Goal: Transaction & Acquisition: Purchase product/service

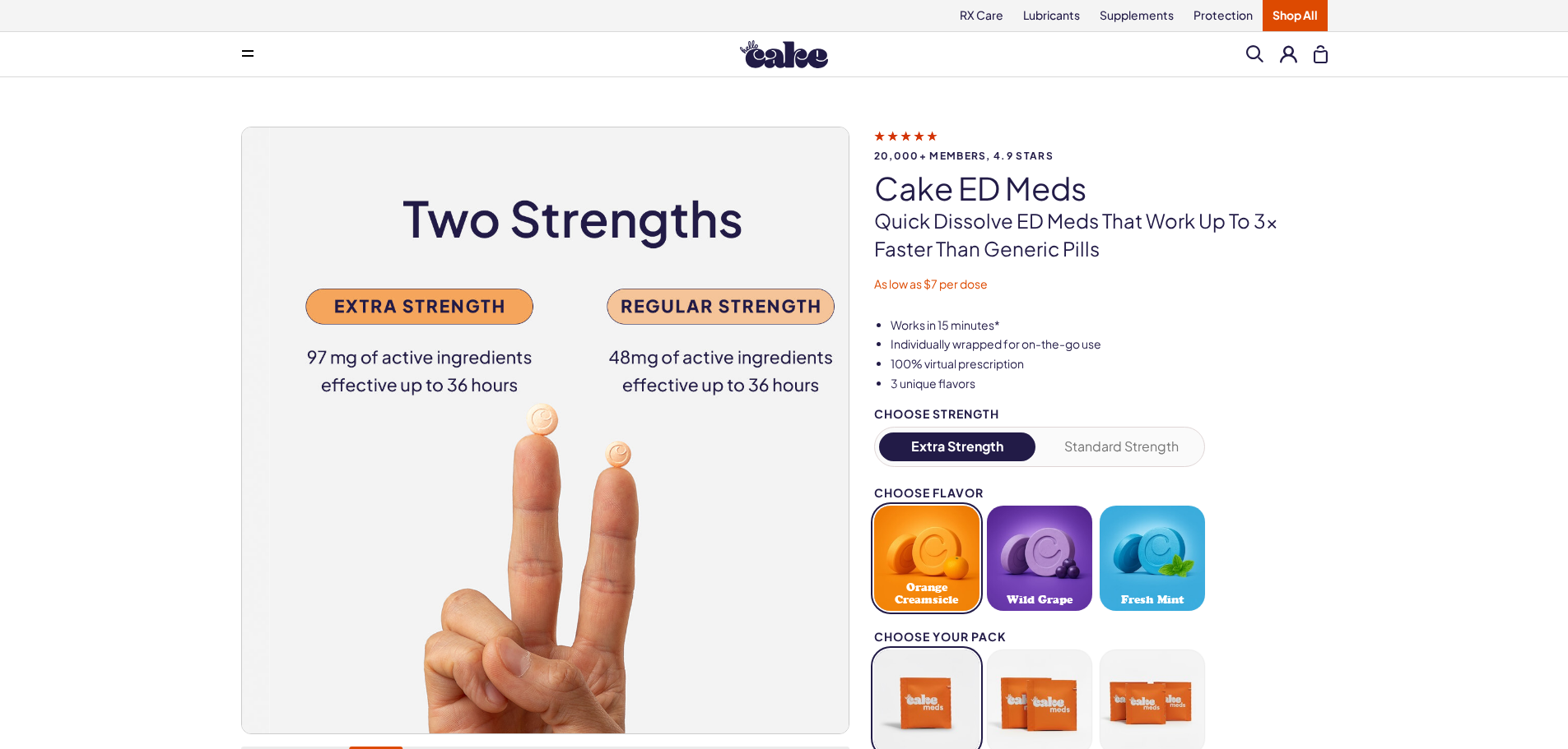
click at [964, 461] on button "Extra Strength" at bounding box center [958, 447] width 157 height 29
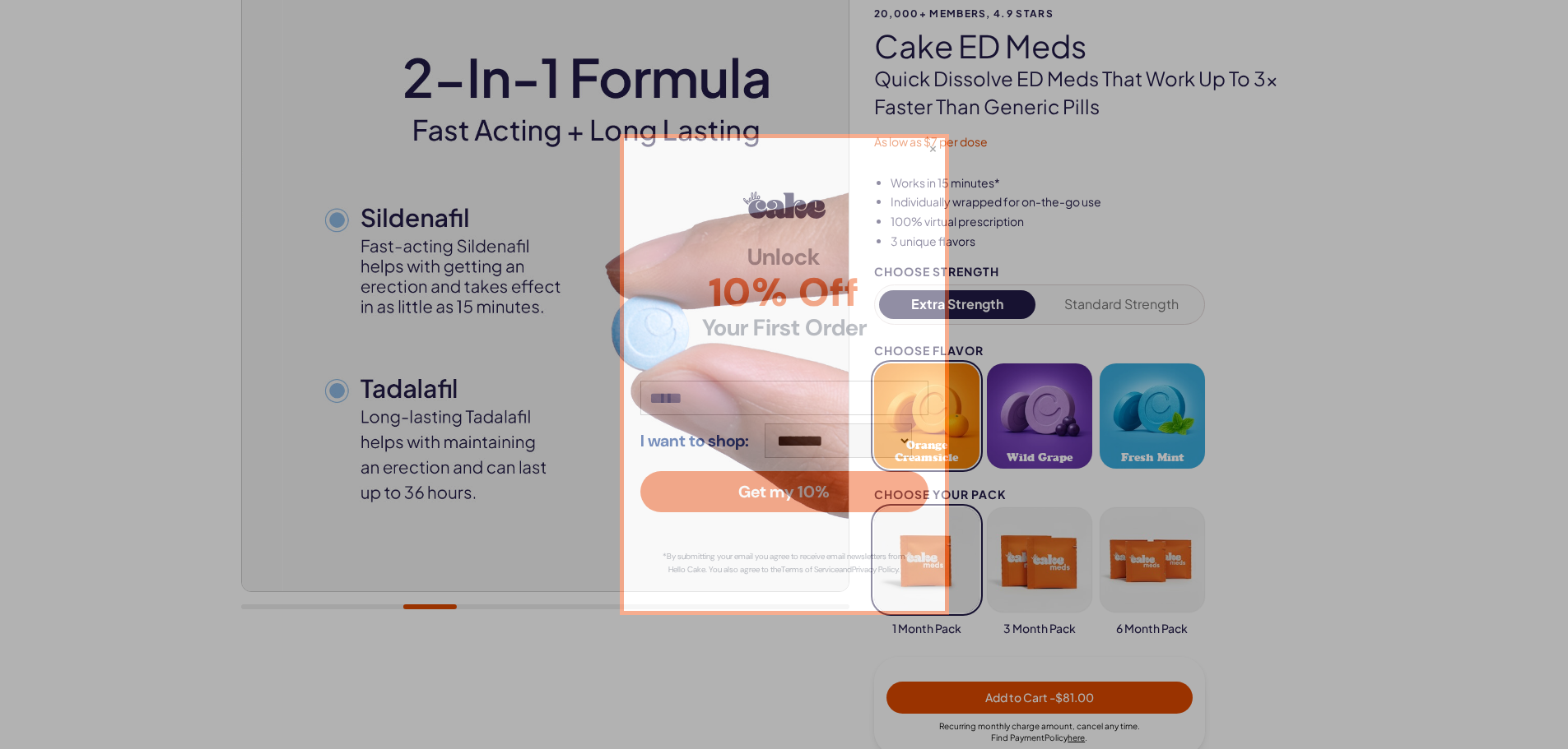
scroll to position [208, 0]
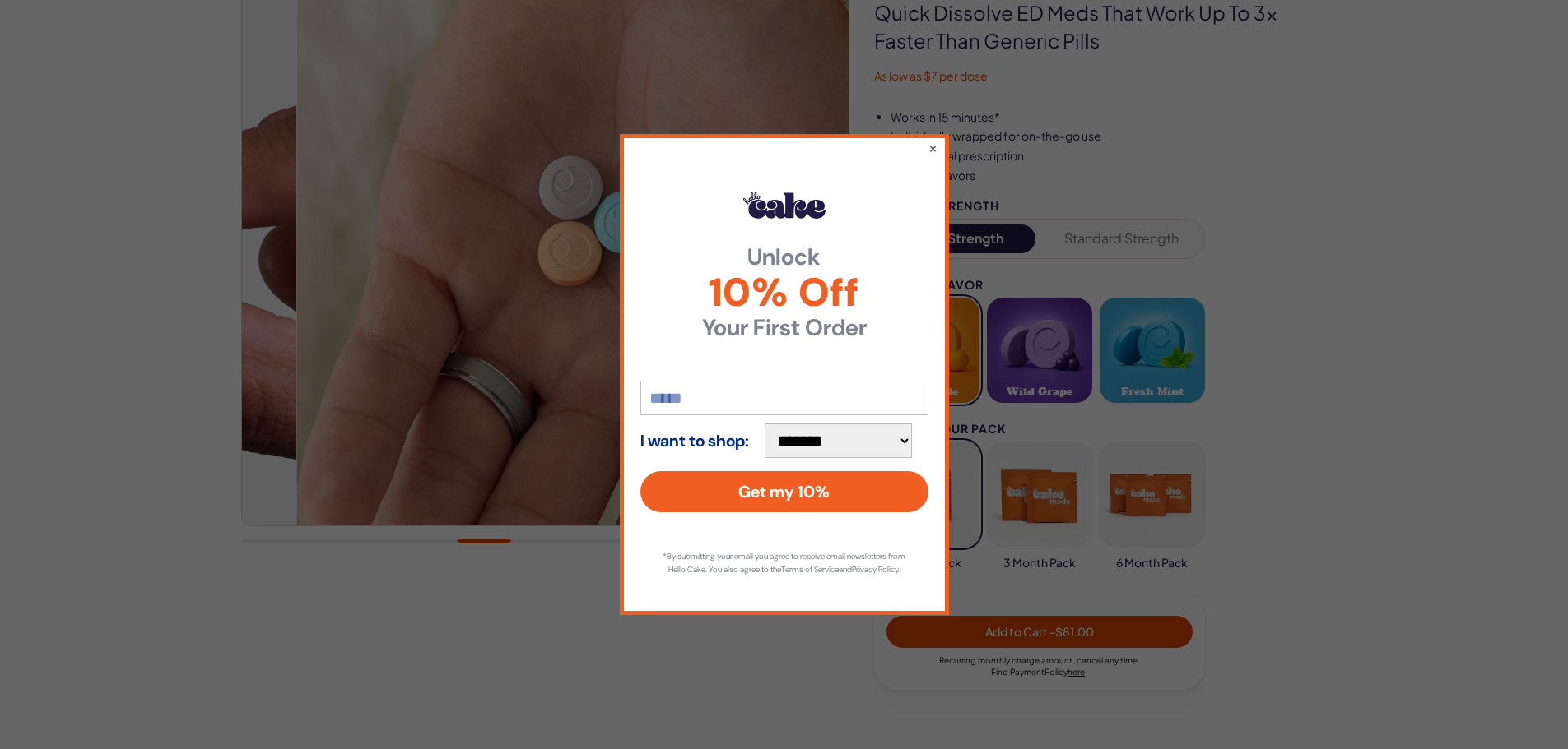
click at [683, 394] on input "email" at bounding box center [784, 398] width 288 height 35
type input "**********"
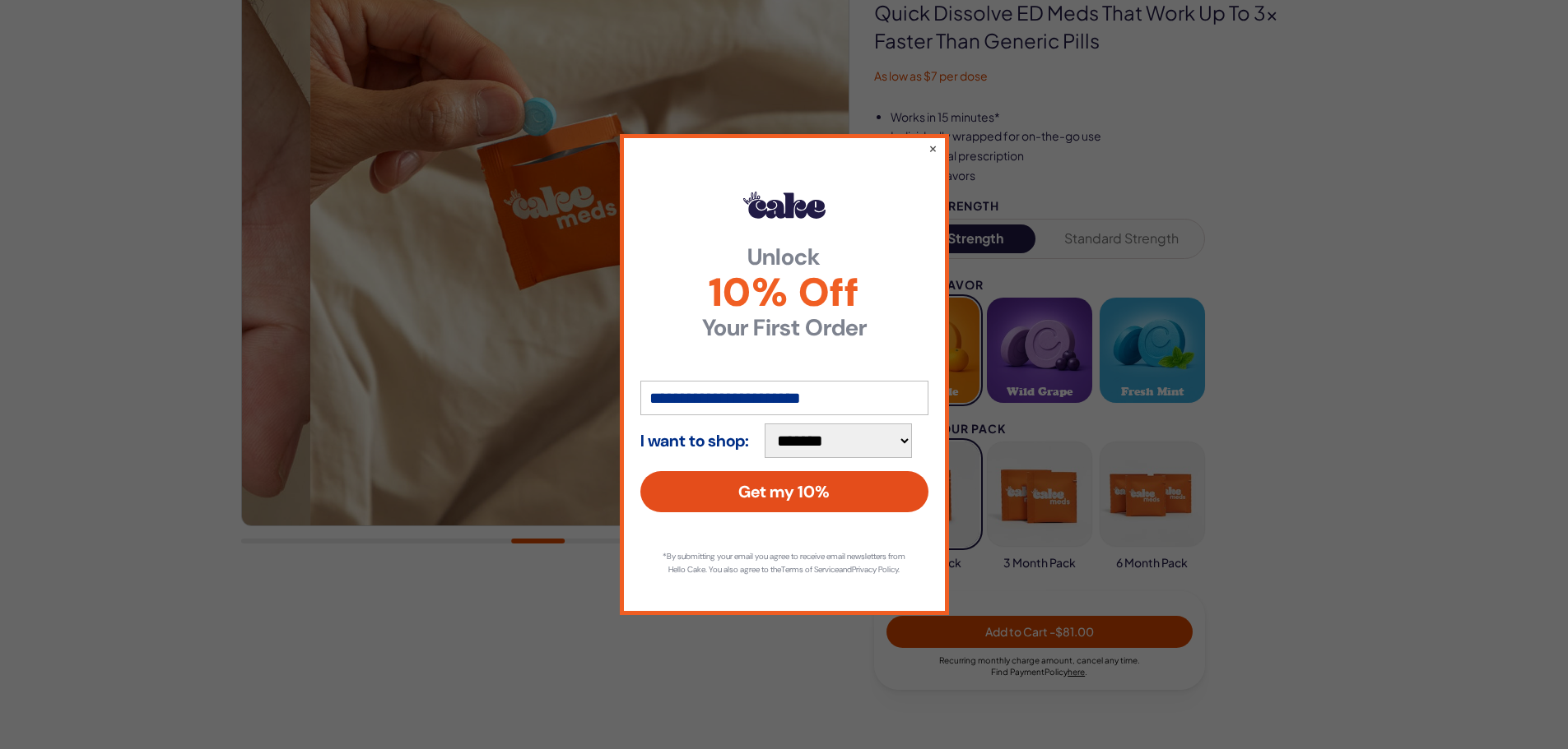
click at [784, 482] on button "Get my 10%" at bounding box center [784, 492] width 288 height 41
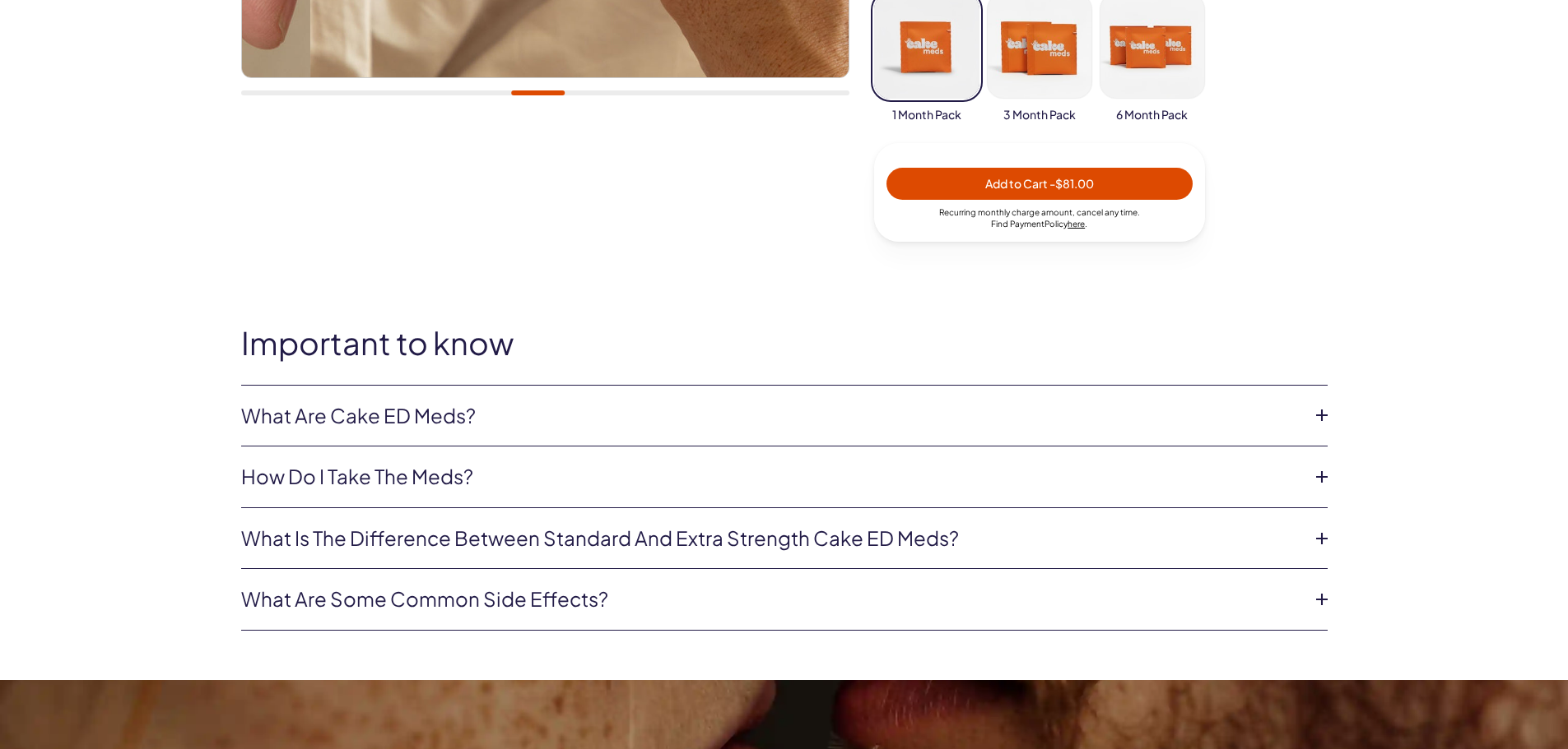
scroll to position [668, 0]
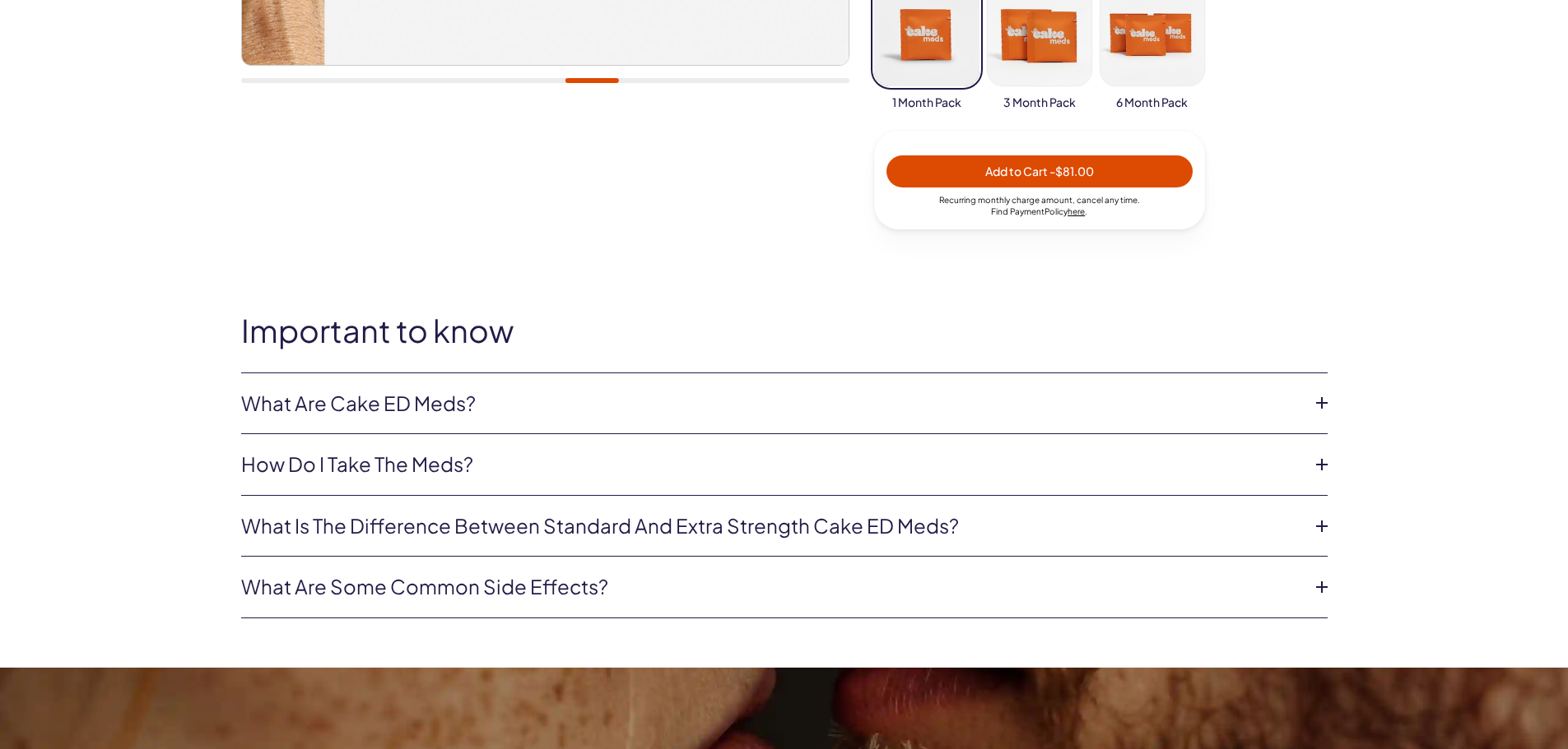
click at [935, 86] on button "button" at bounding box center [927, 34] width 106 height 105
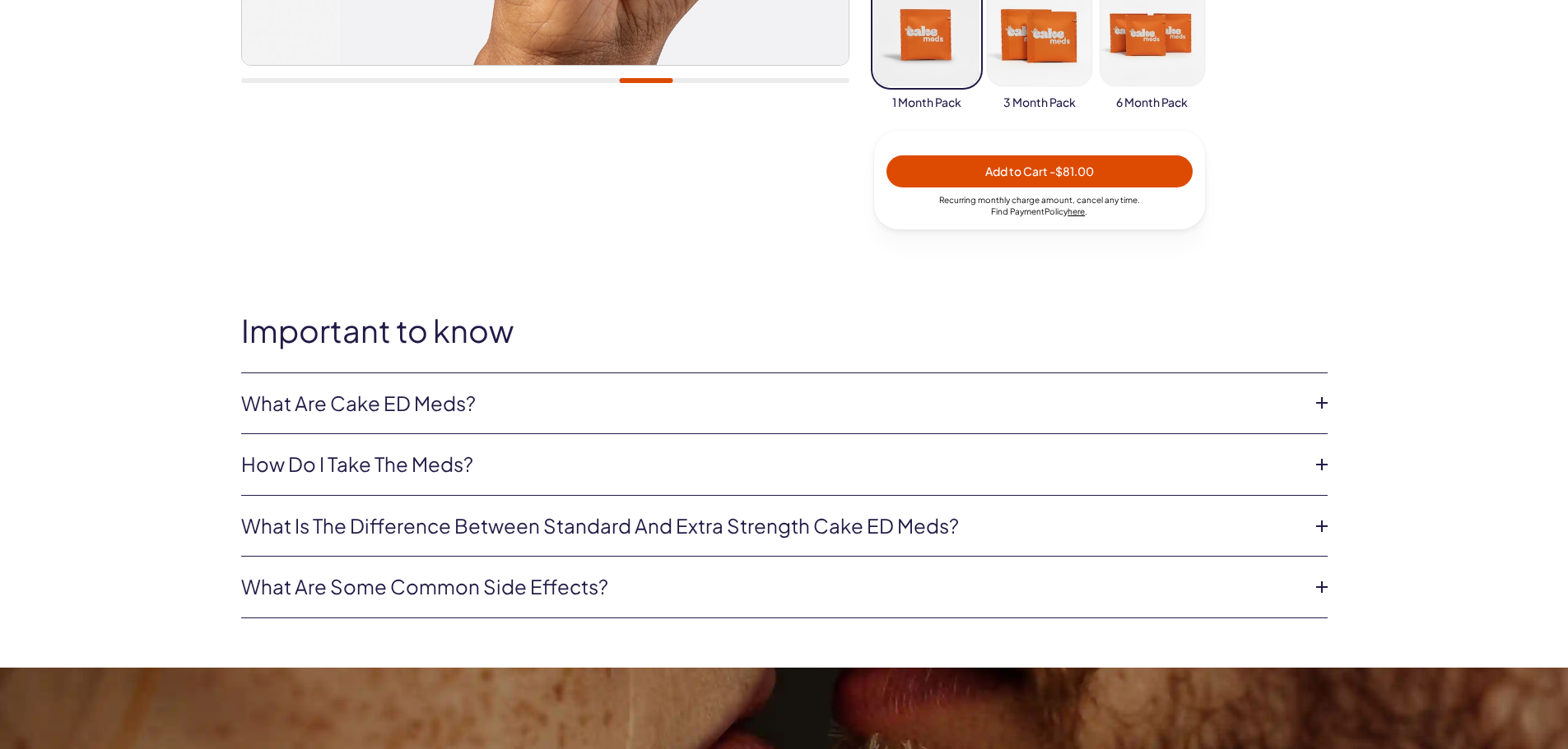
type button "103"
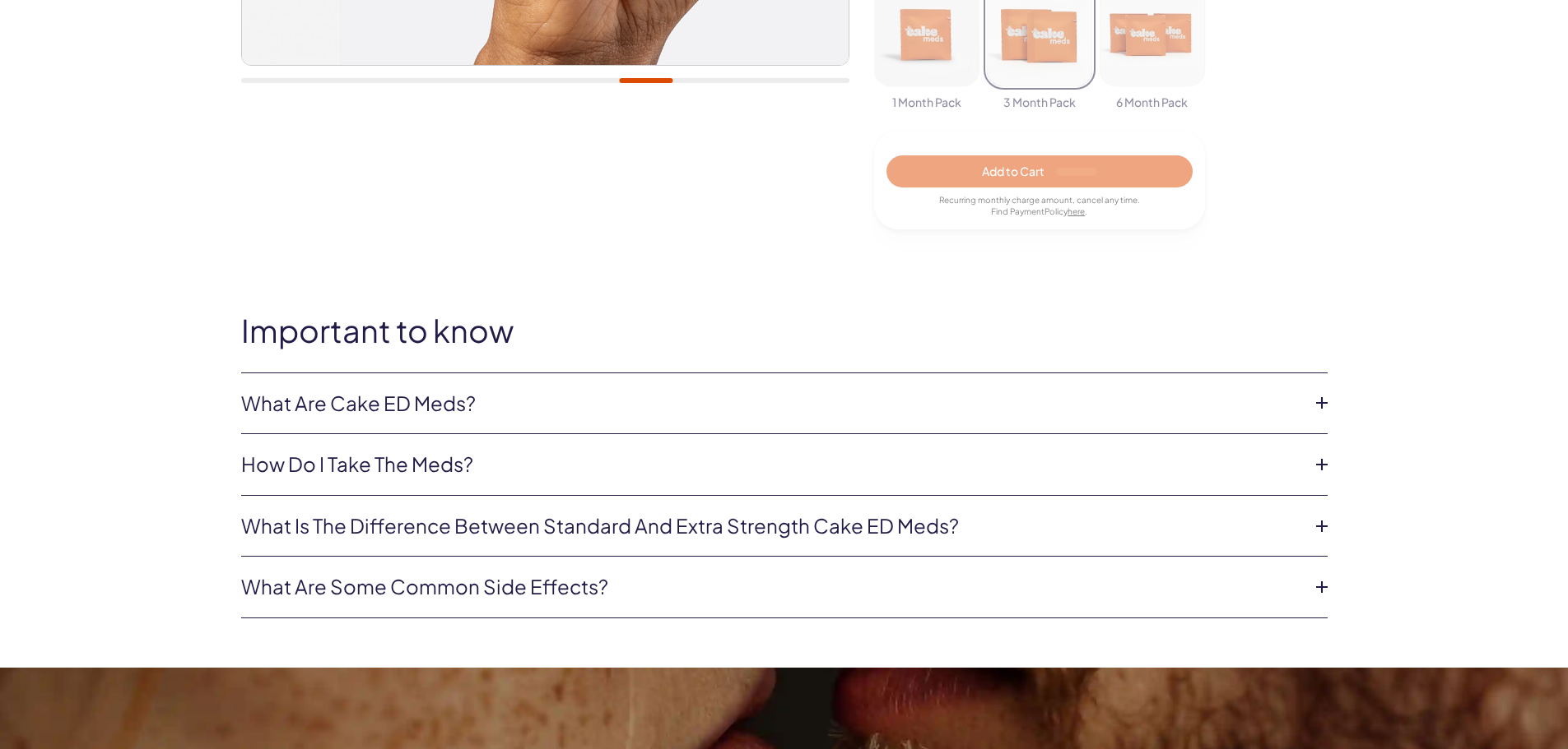
type button "104"
type button "106"
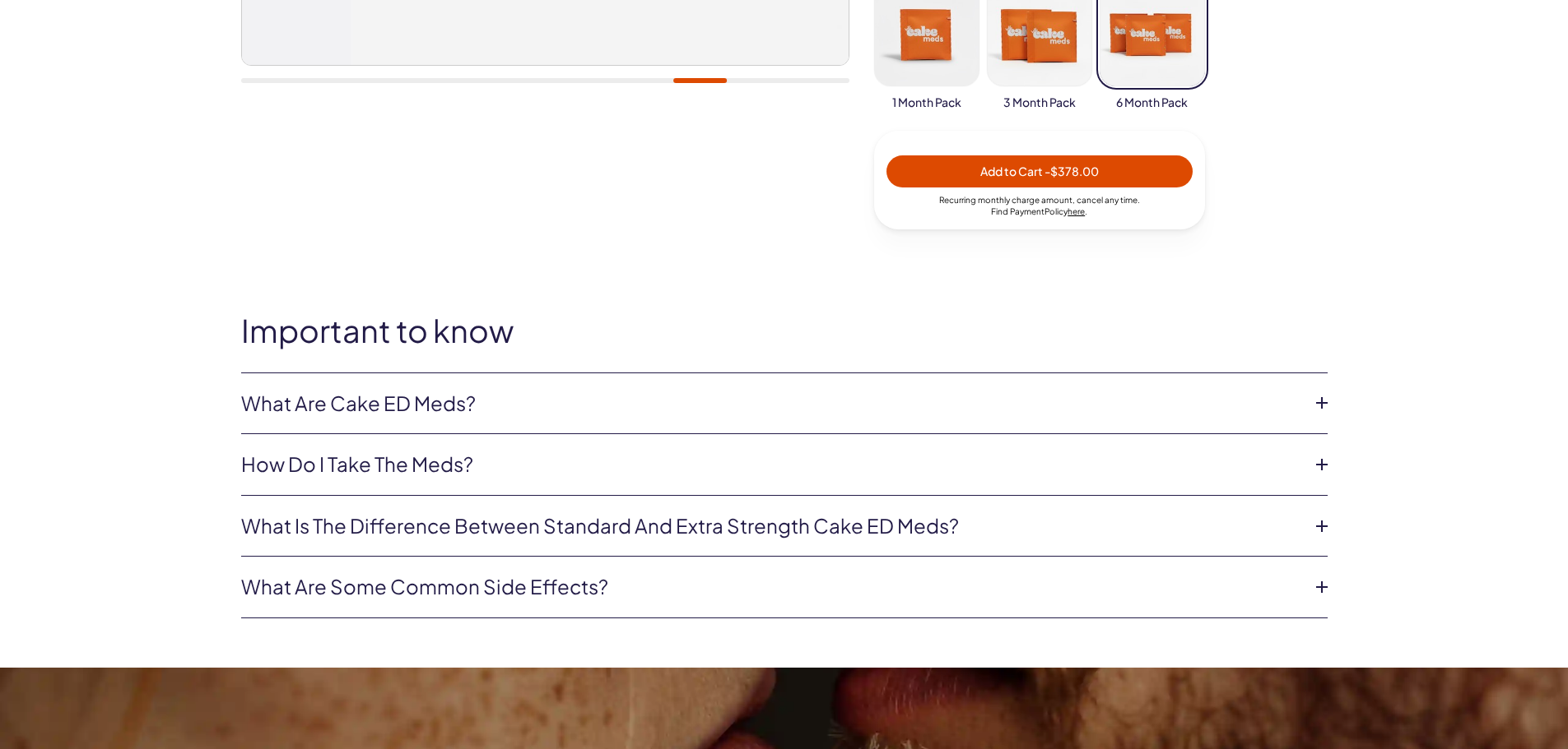
click at [935, 86] on button "103" at bounding box center [927, 34] width 106 height 105
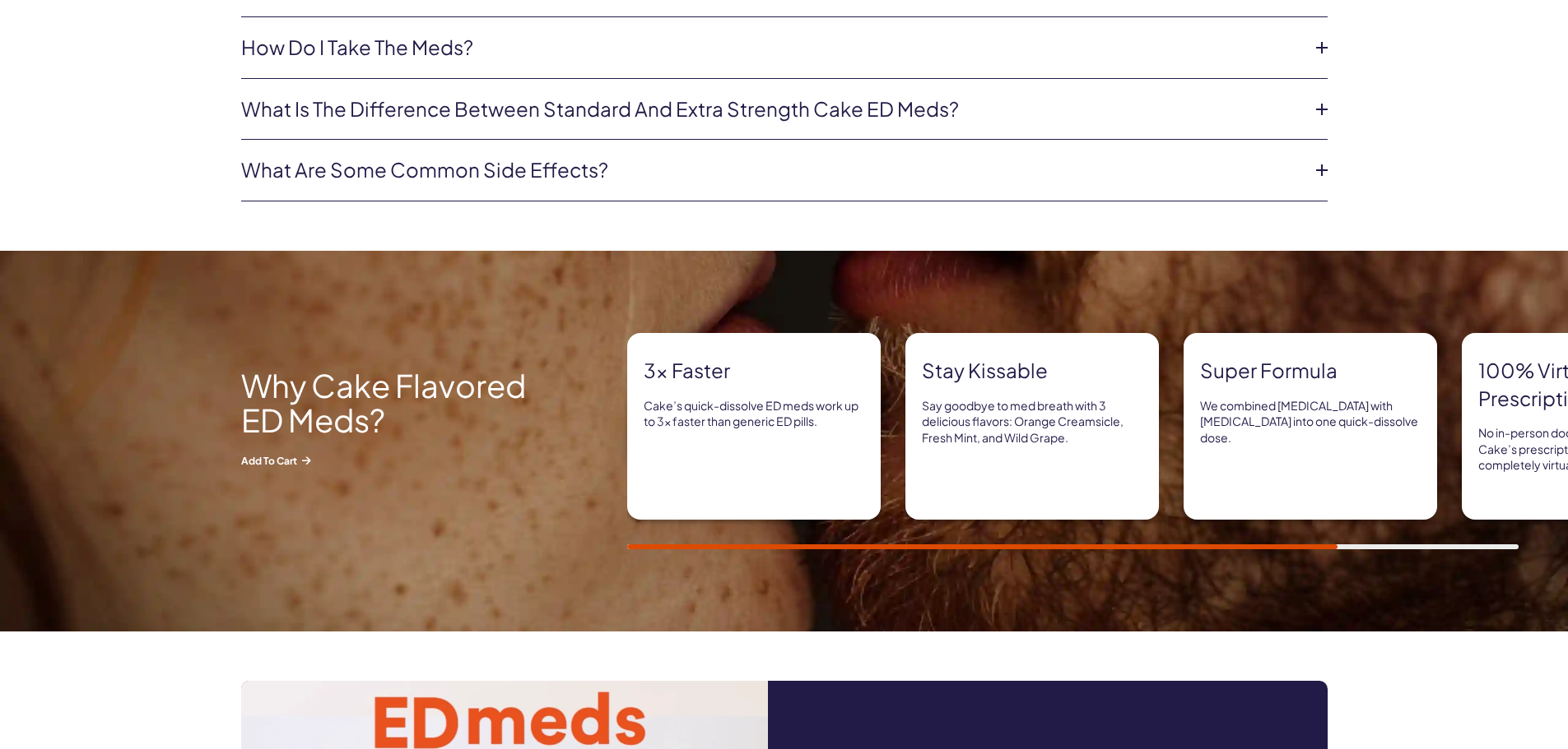
scroll to position [1096, 0]
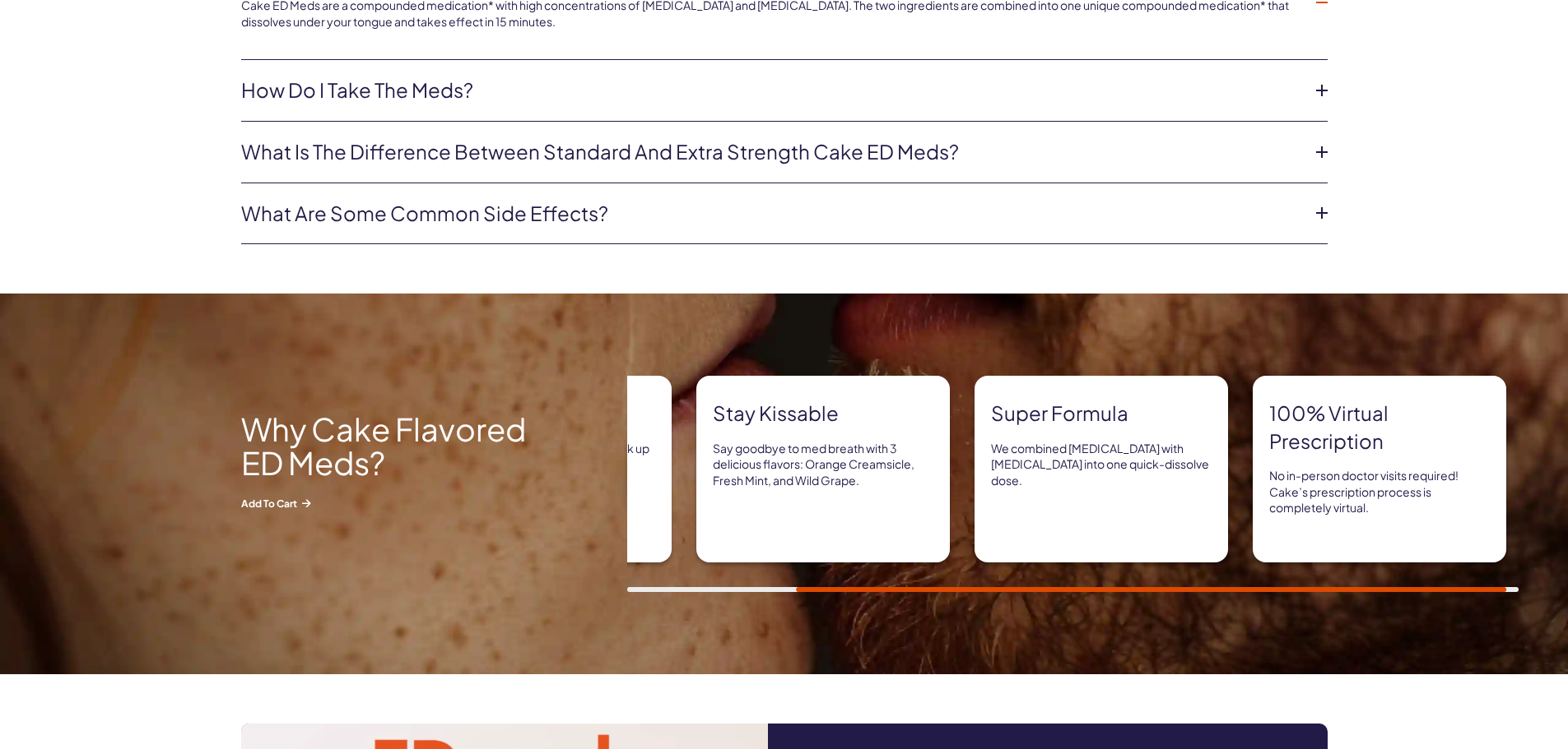
click at [511, 105] on link "How do I take the meds?" at bounding box center [771, 90] width 1060 height 28
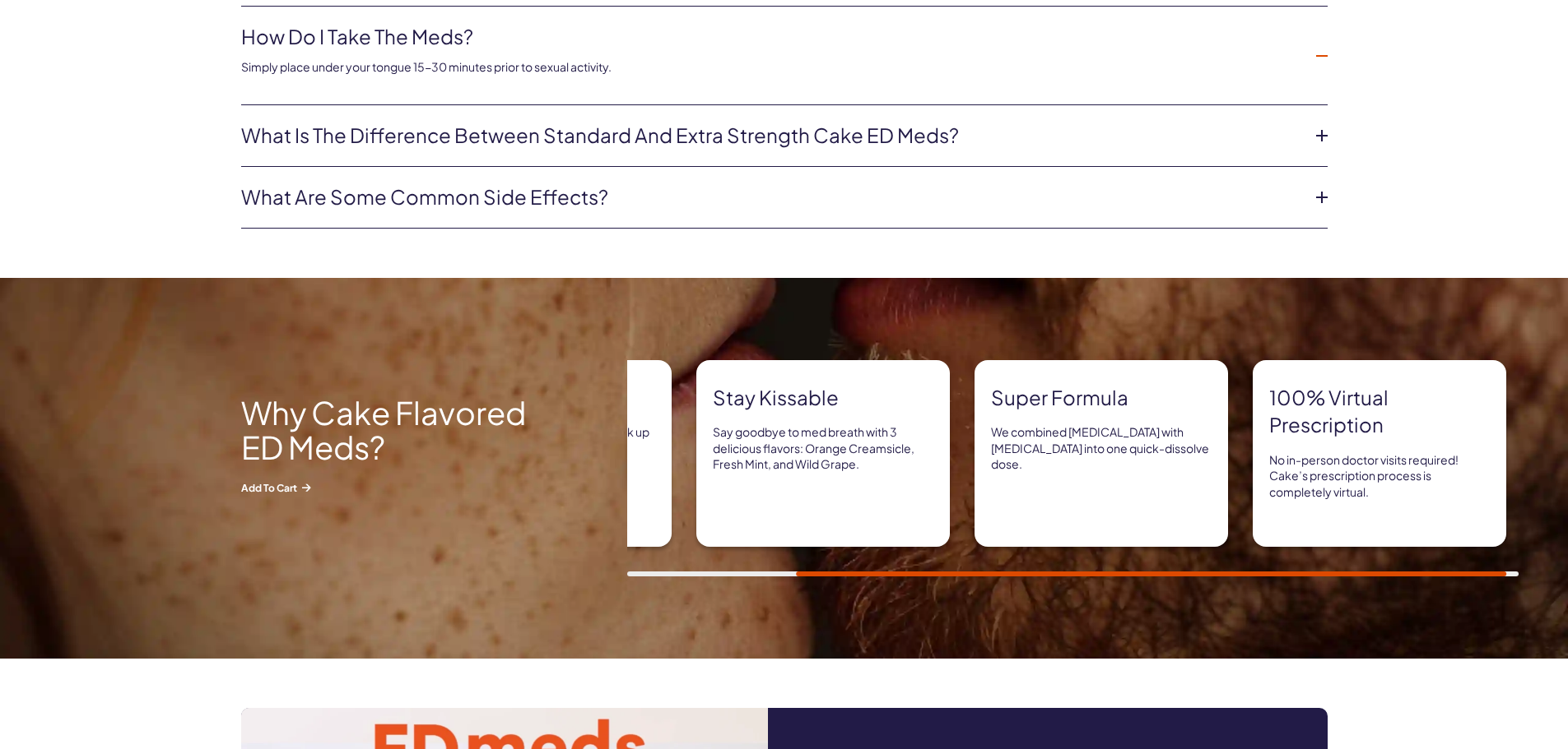
click at [987, 150] on link "What is the difference between Standard and Extra Strength Cake ED meds?" at bounding box center [771, 135] width 1060 height 28
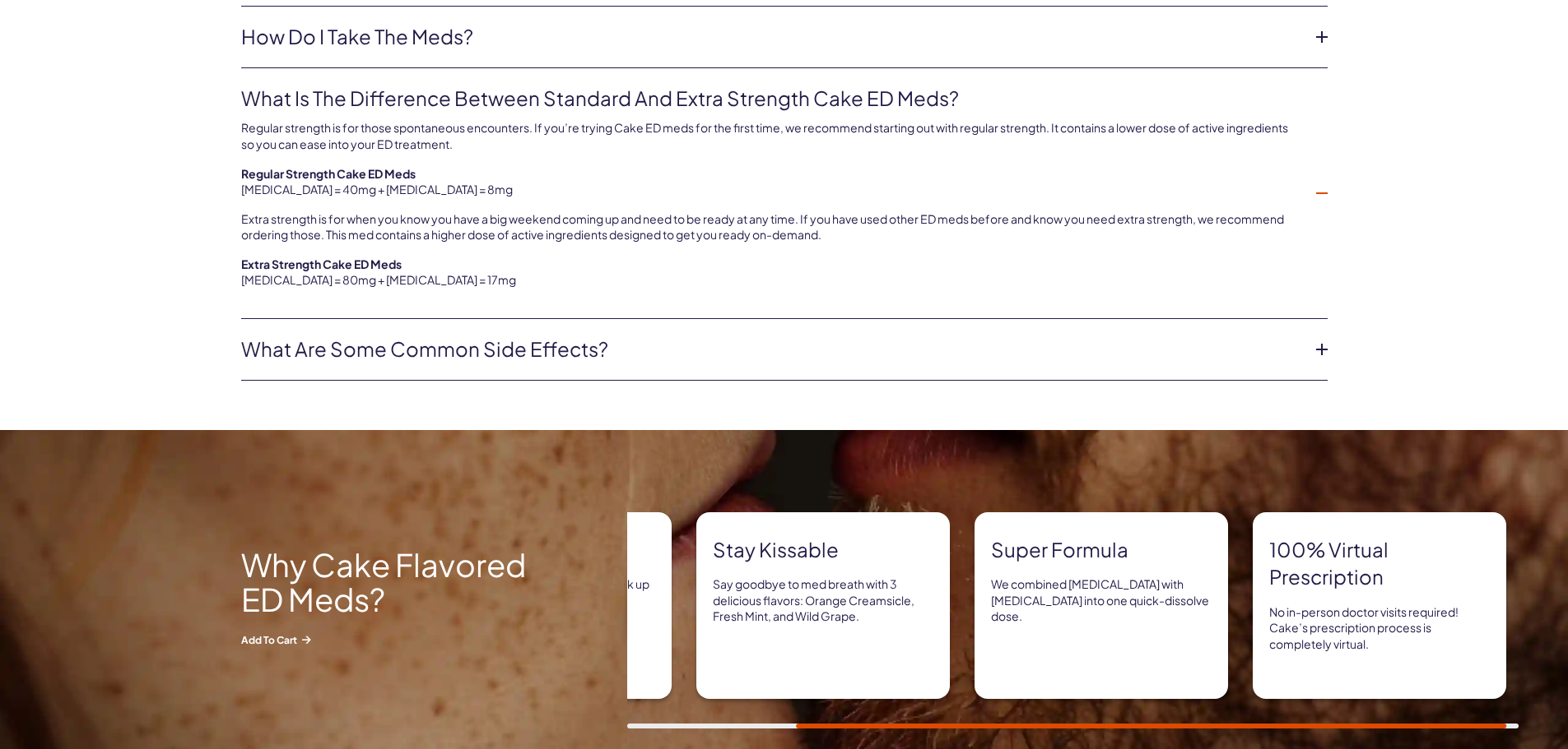
click at [701, 363] on link "What are some common side effects?" at bounding box center [771, 349] width 1060 height 28
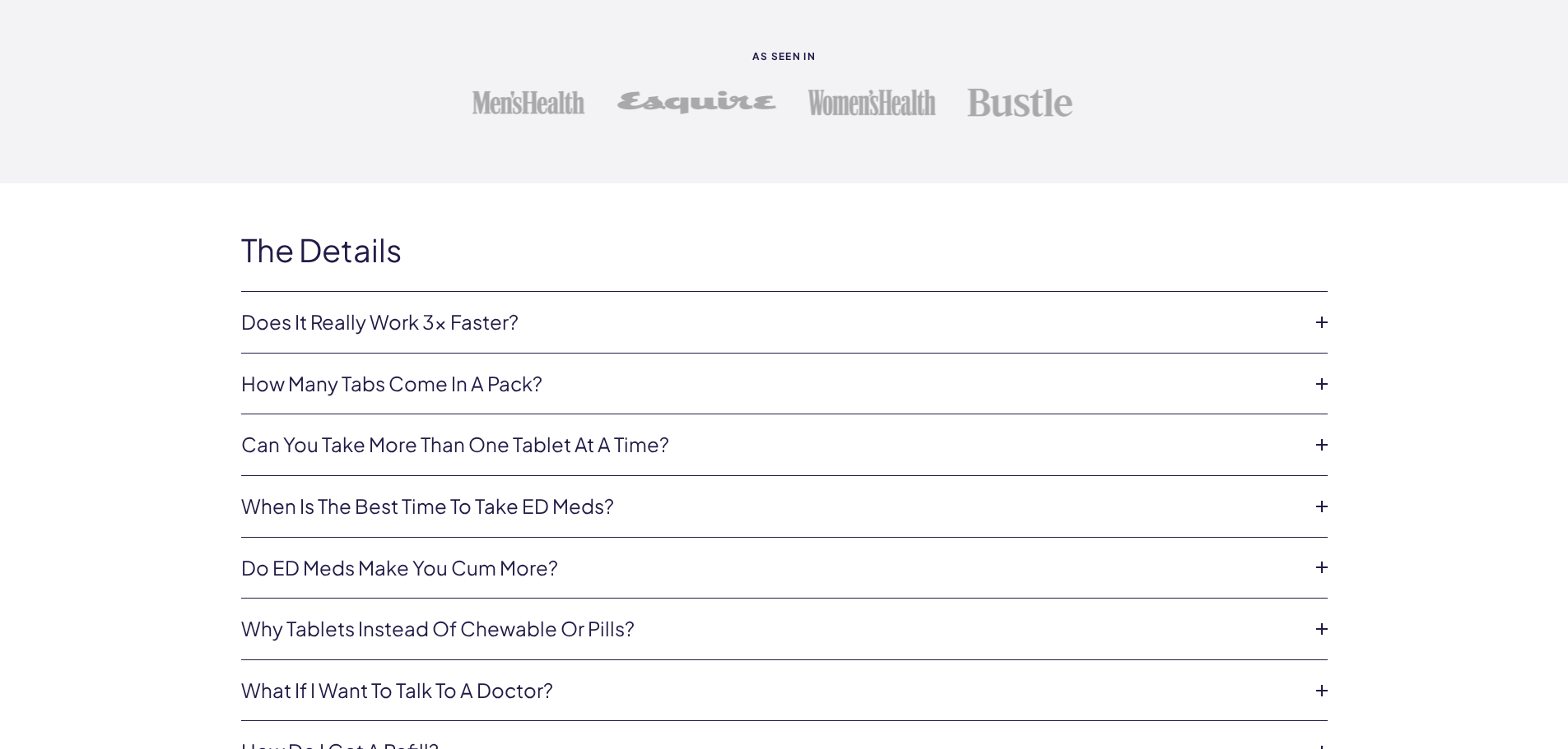
scroll to position [6361, 0]
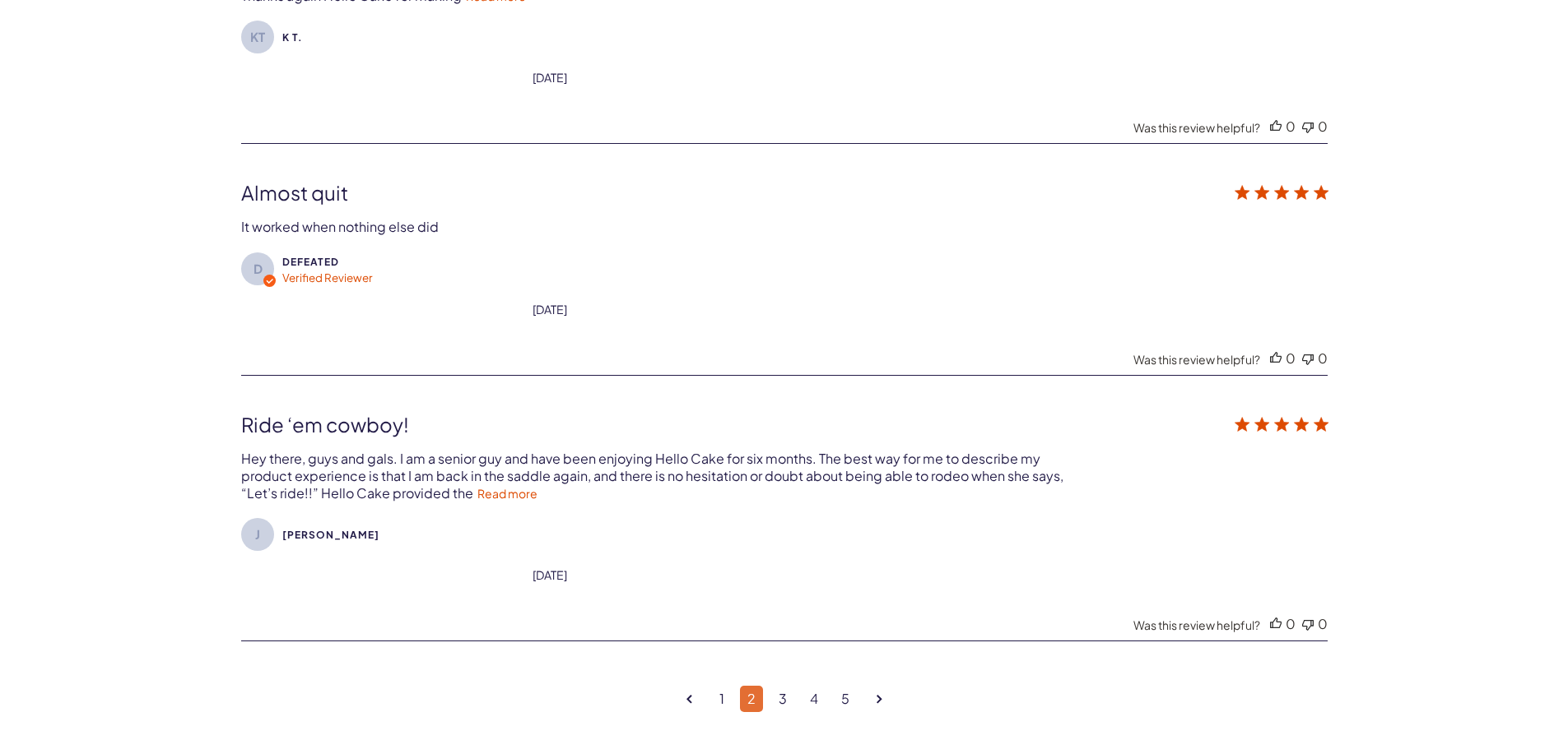
scroll to position [5552, 0]
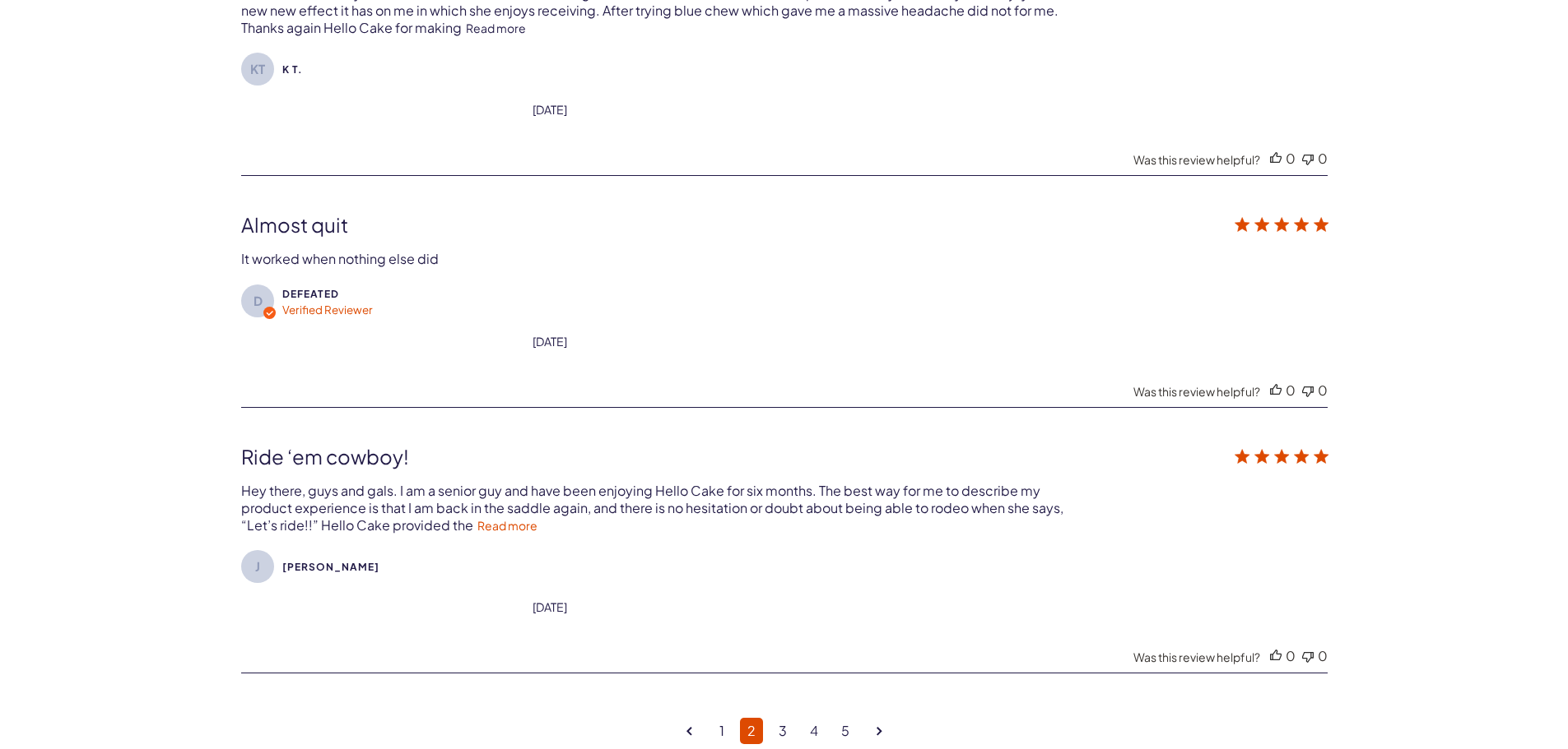
click at [507, 35] on link "Read more" at bounding box center [496, 27] width 60 height 14
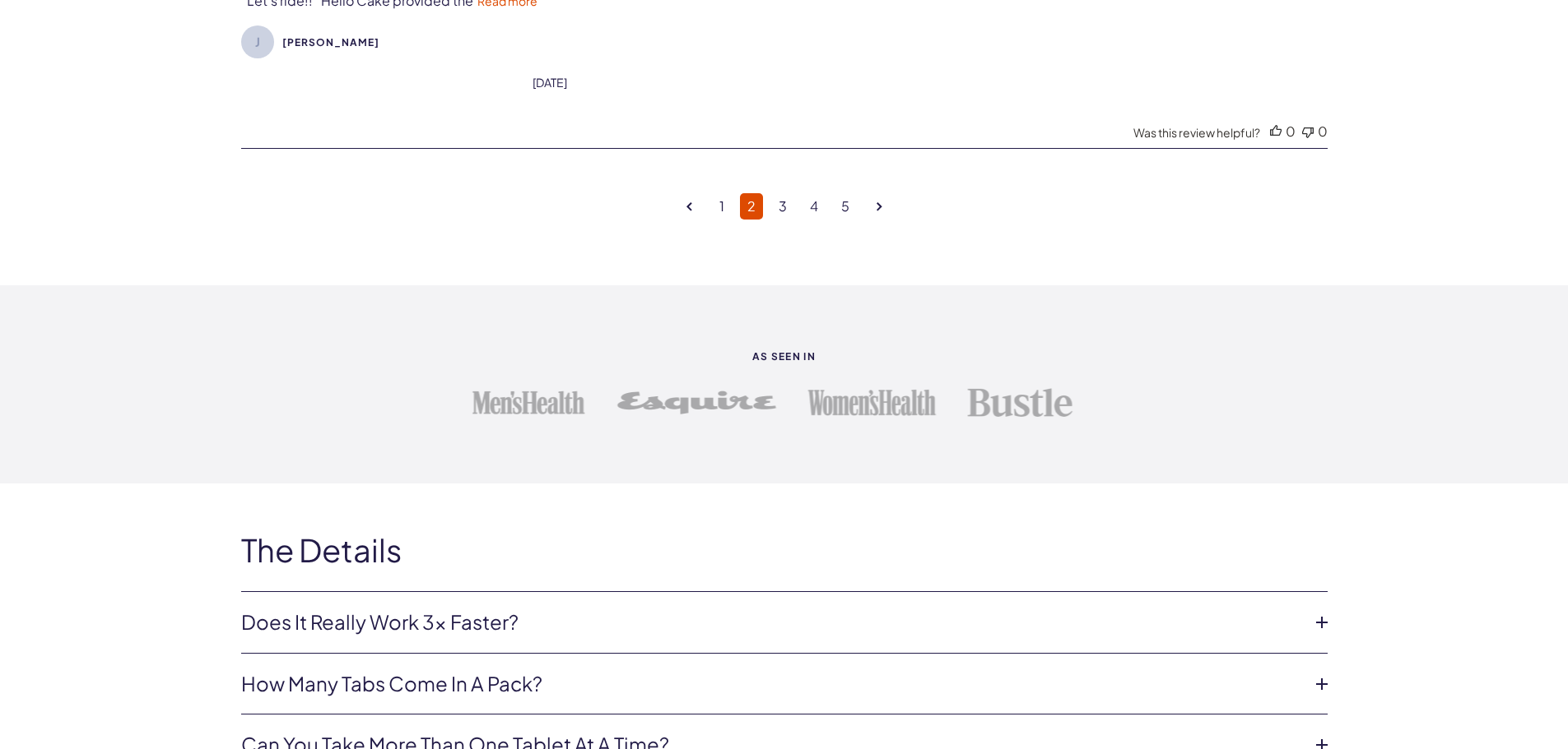
scroll to position [6078, 0]
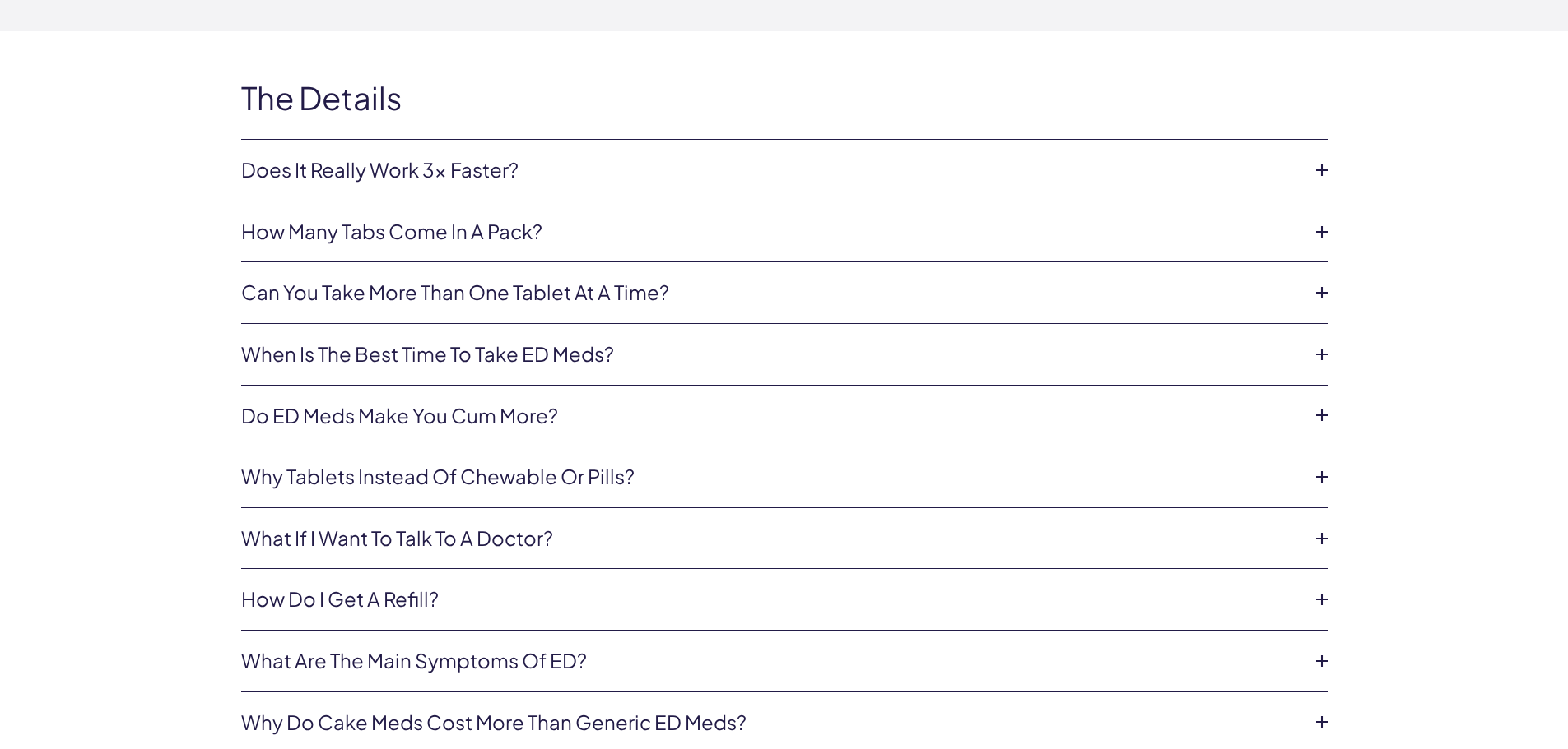
scroll to position [6571, 0]
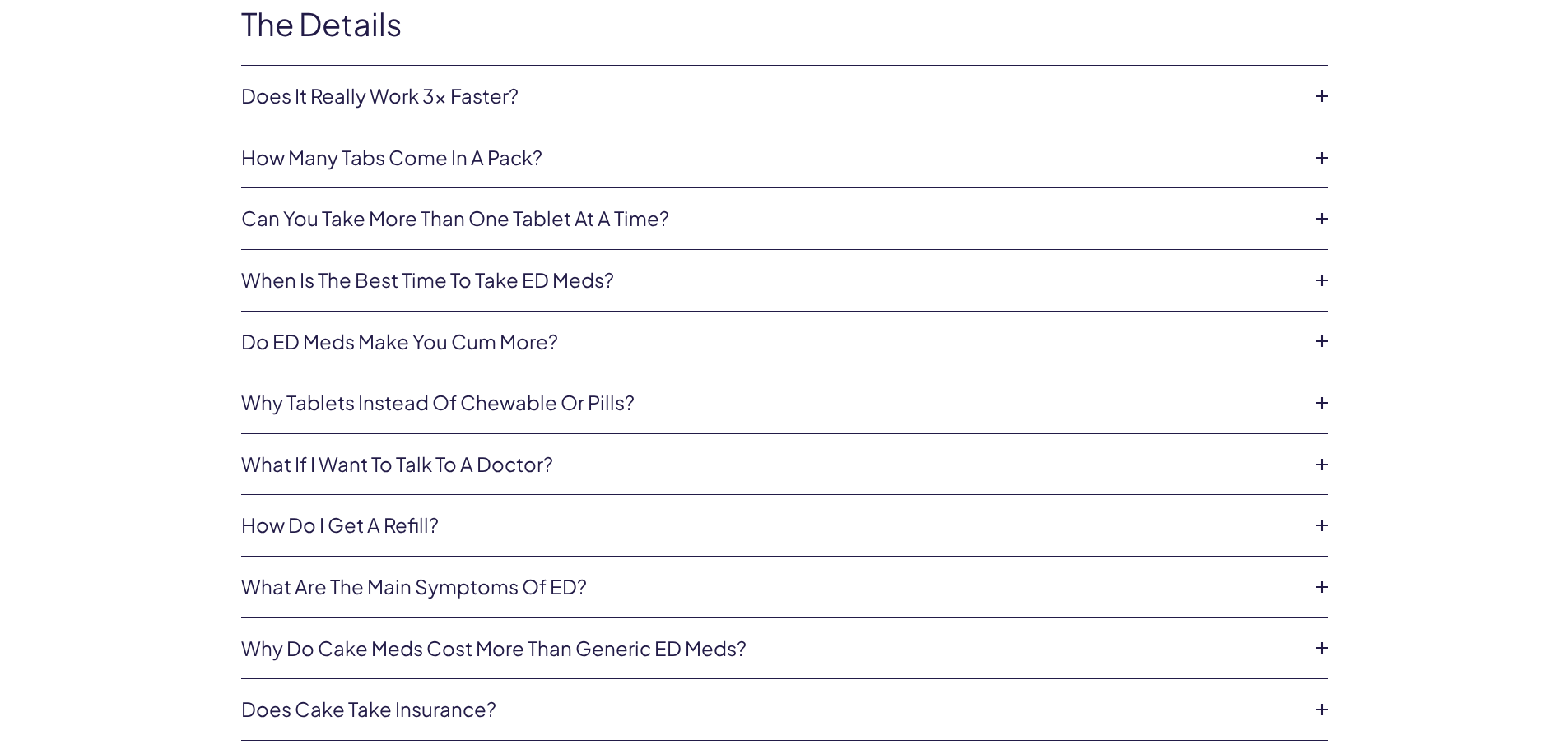
scroll to position [6801, 0]
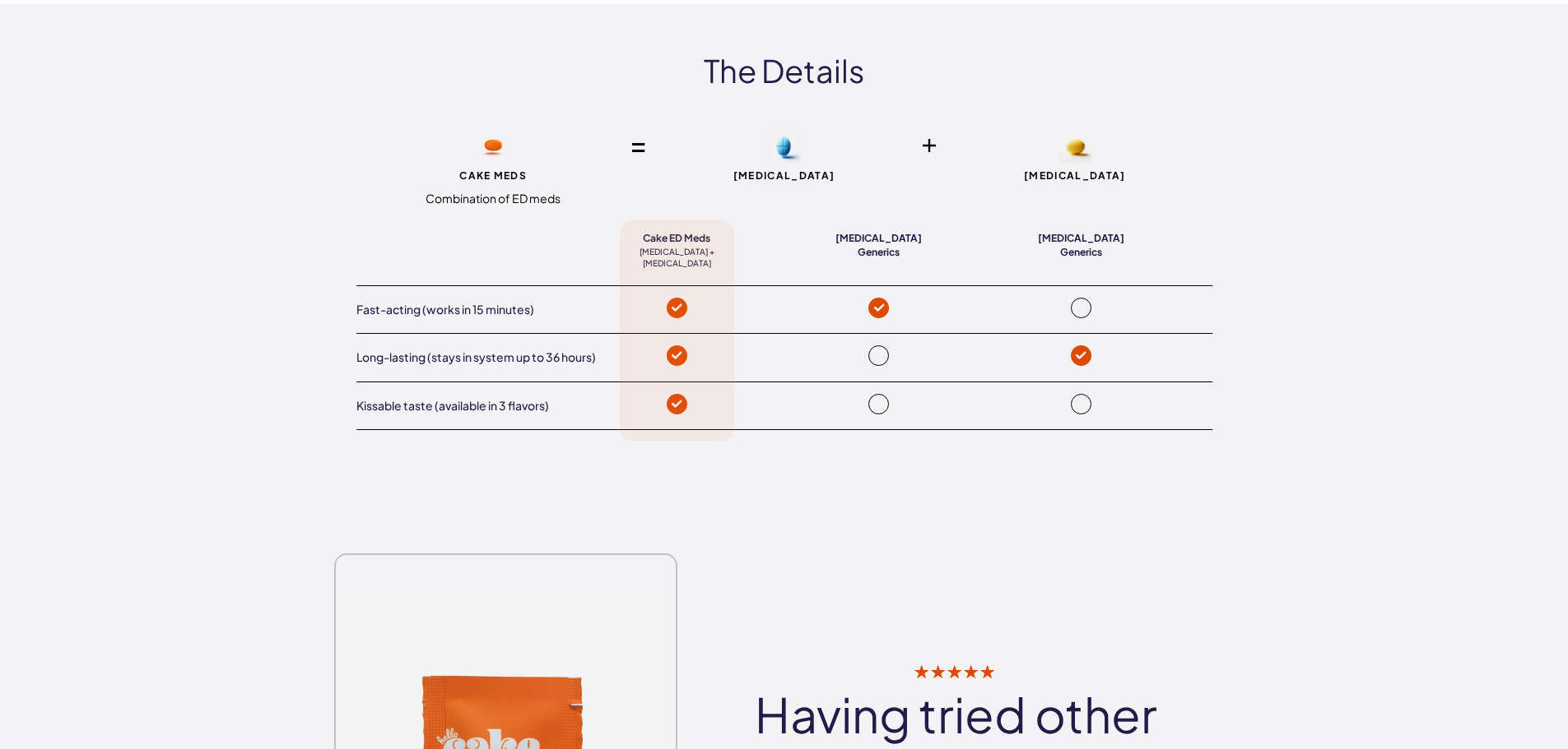
scroll to position [3457, 0]
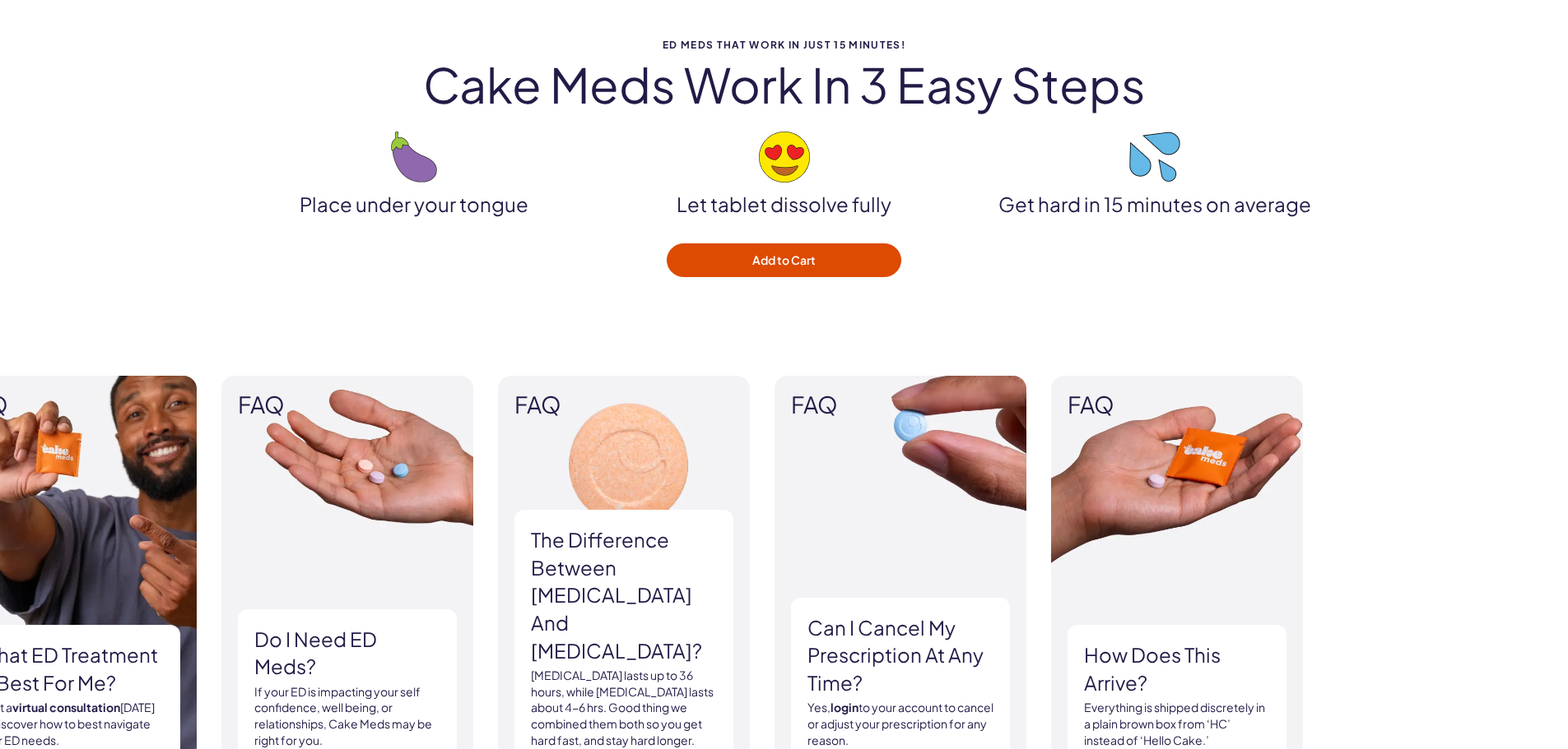
scroll to position [2163, 0]
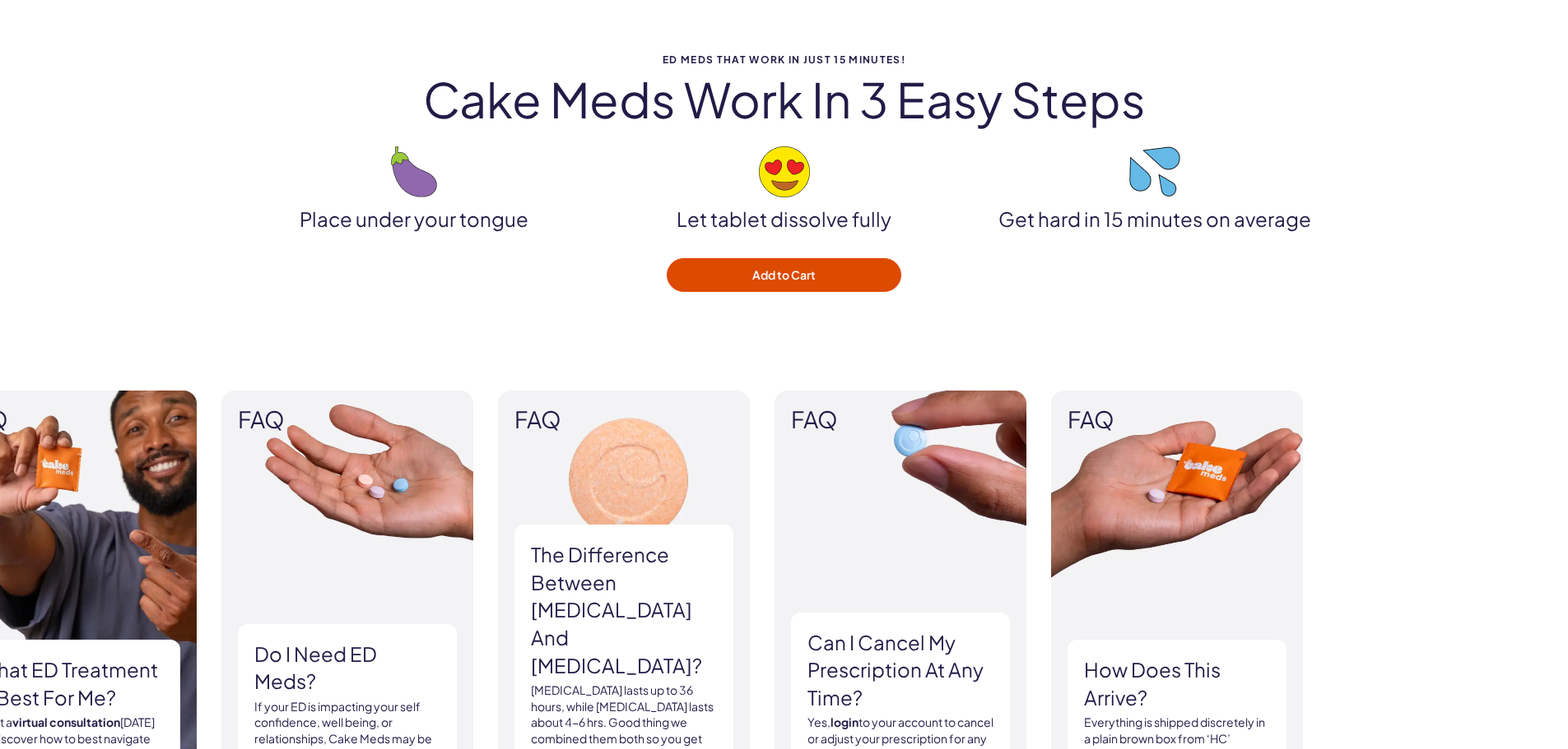
click at [1245, 65] on span "ED Meds that work in just 15 minutes!" at bounding box center [784, 59] width 1086 height 11
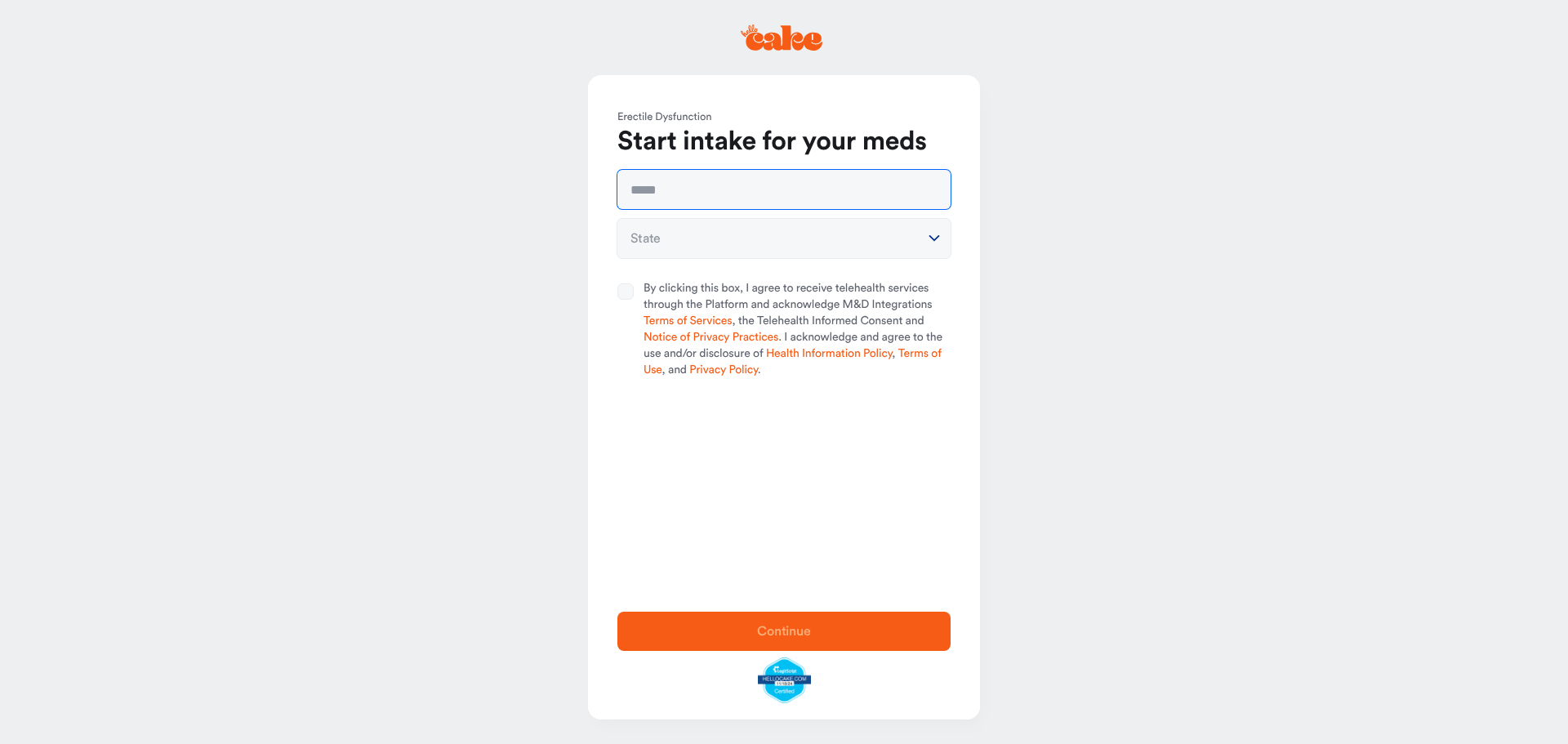
click at [715, 210] on input "text" at bounding box center [784, 189] width 333 height 39
type input "**********"
click at [634, 300] on button "By clicking this box, I agree to receive telehealth services through the Platfo…" at bounding box center [625, 292] width 16 height 16
click at [929, 261] on html "**********" at bounding box center [784, 372] width 1568 height 744
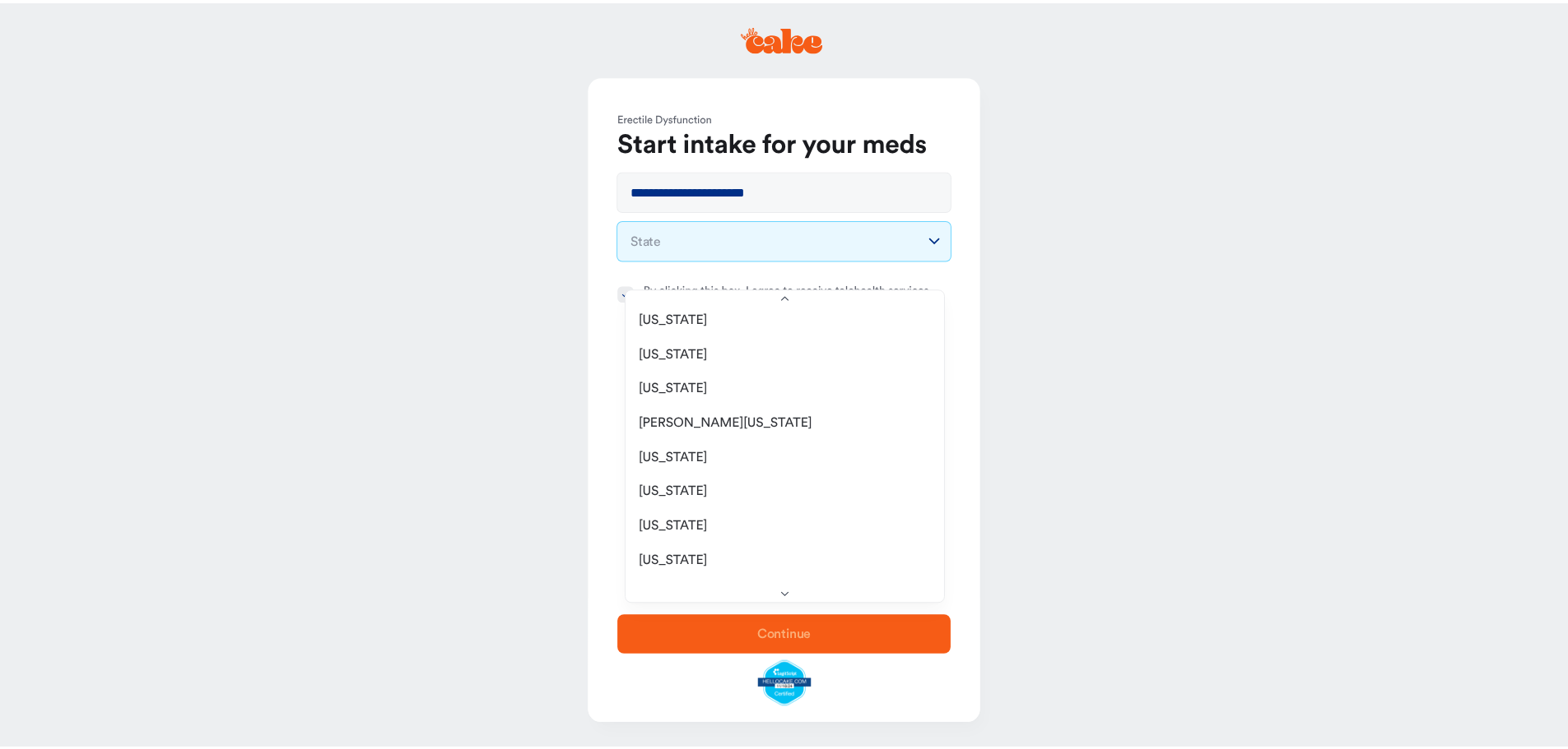
scroll to position [593, 0]
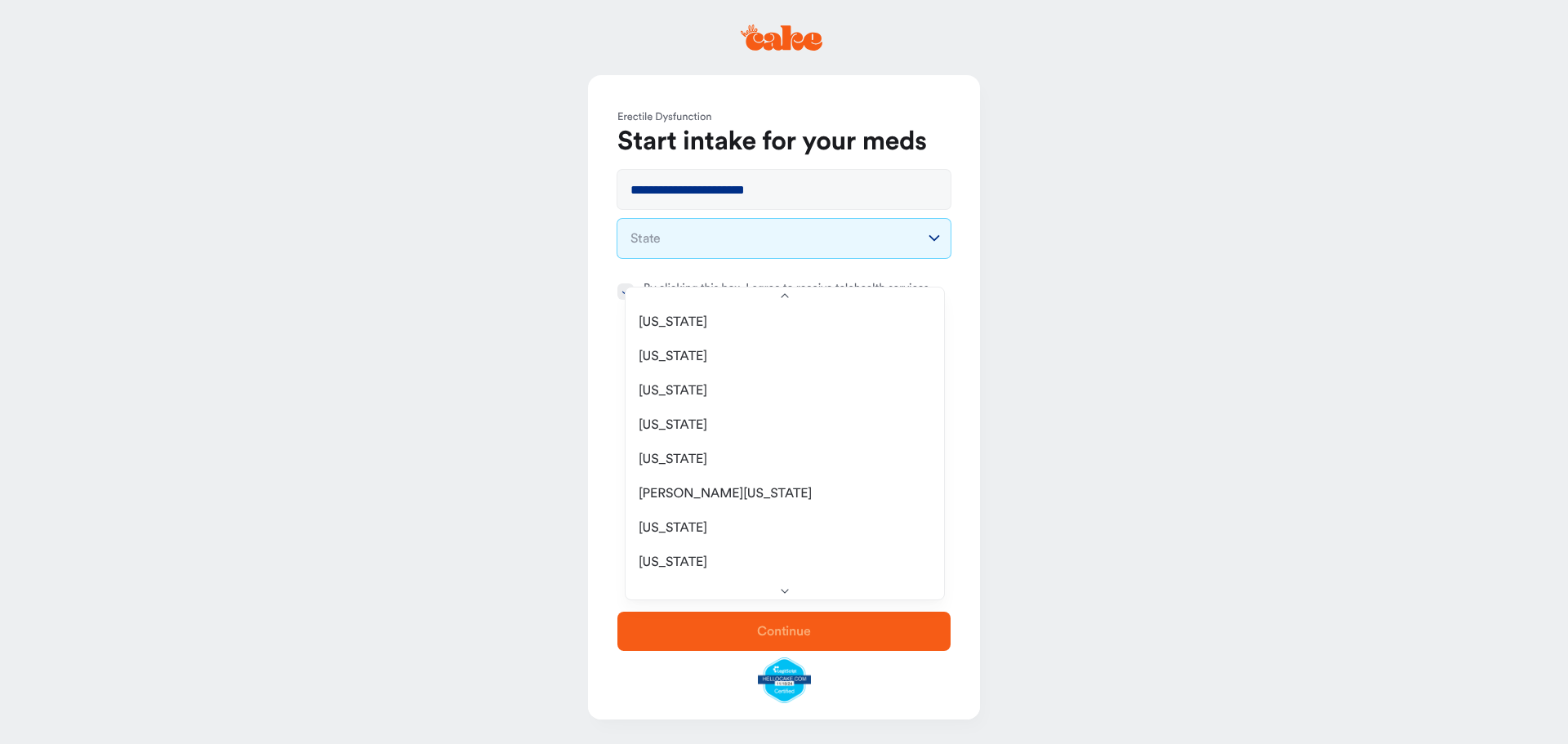
select select "**"
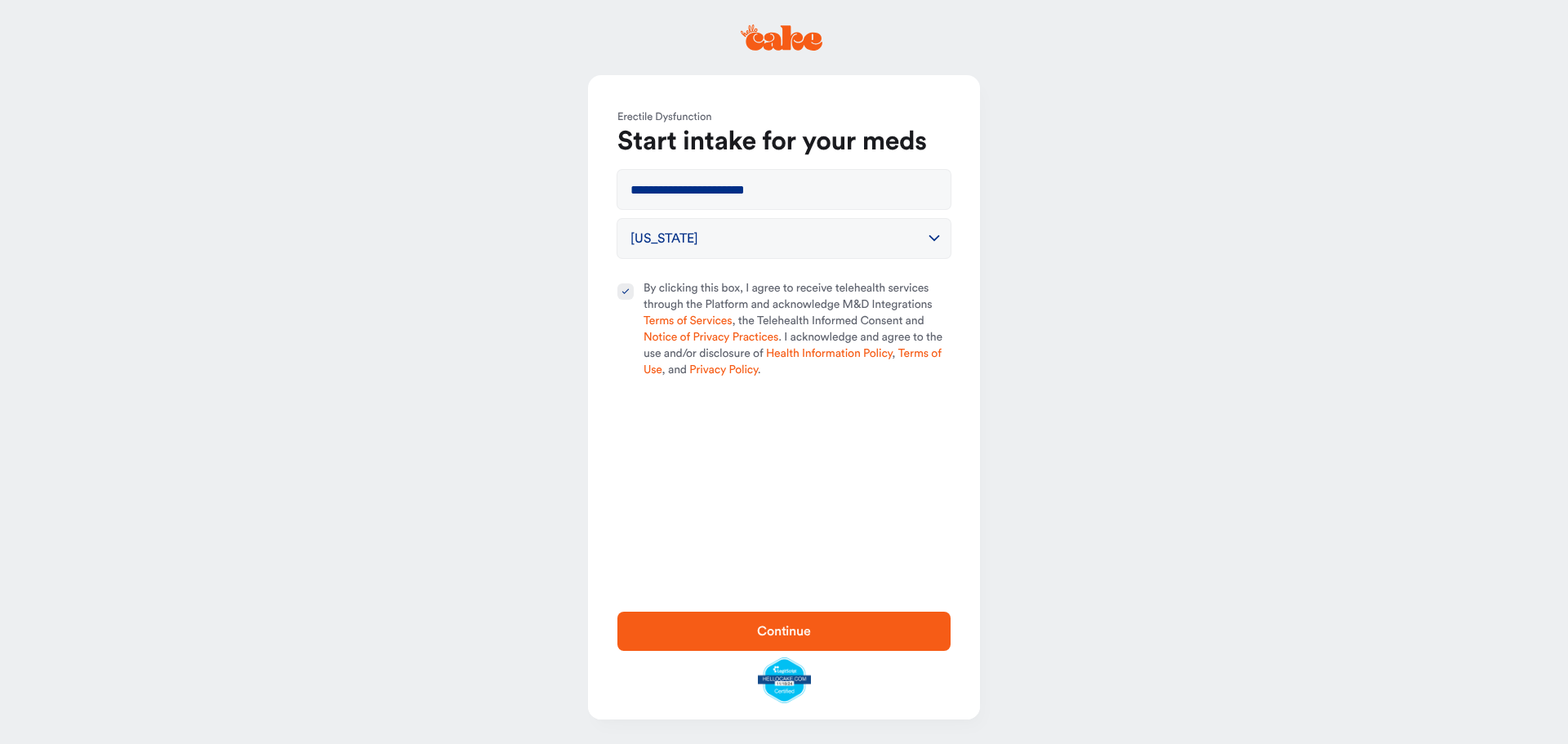
click at [766, 622] on span "Continue" at bounding box center [784, 632] width 281 height 20
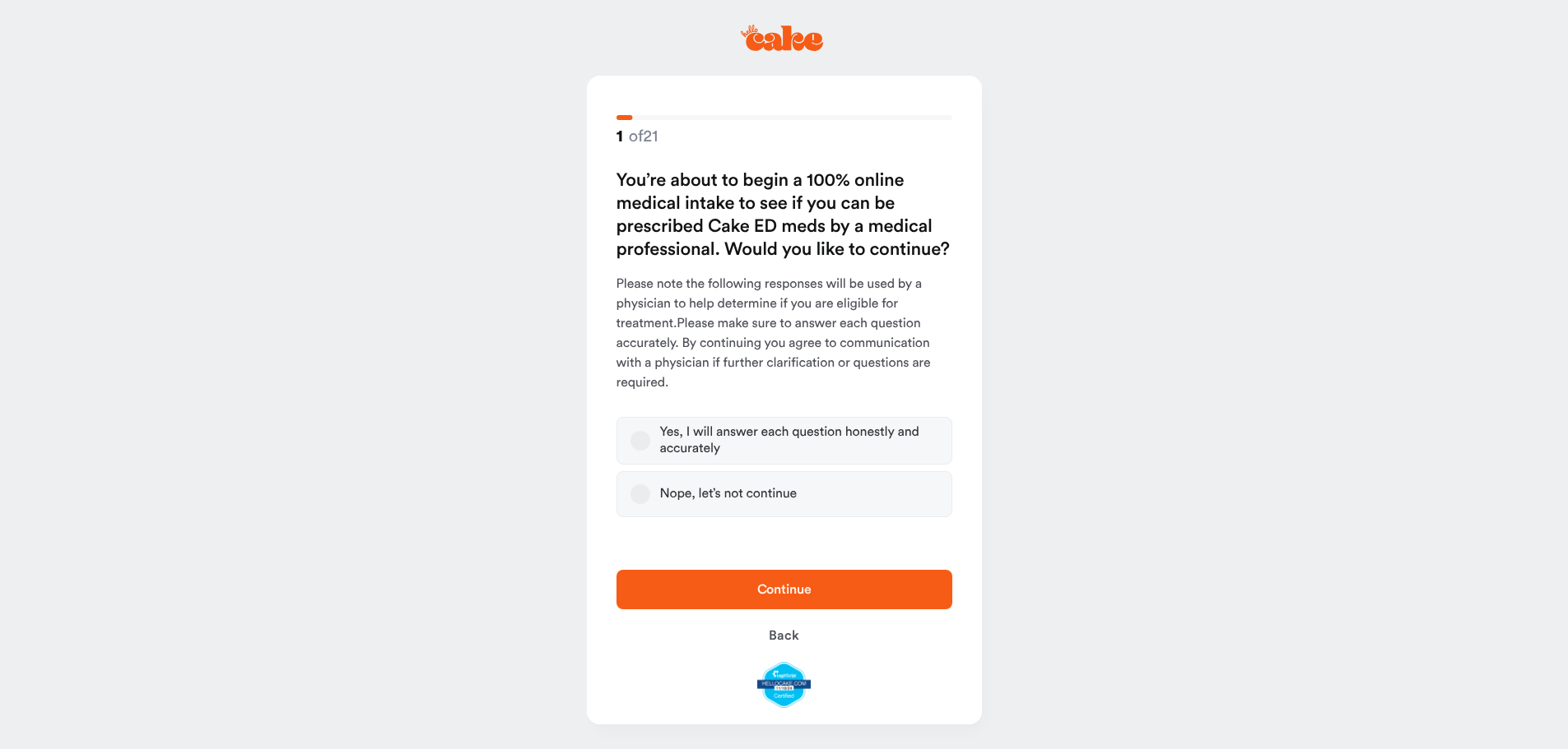
click at [646, 451] on button "Yes, I will answer each question honestly and accurately" at bounding box center [640, 440] width 20 height 20
click at [763, 590] on span "Continue" at bounding box center [784, 590] width 55 height 13
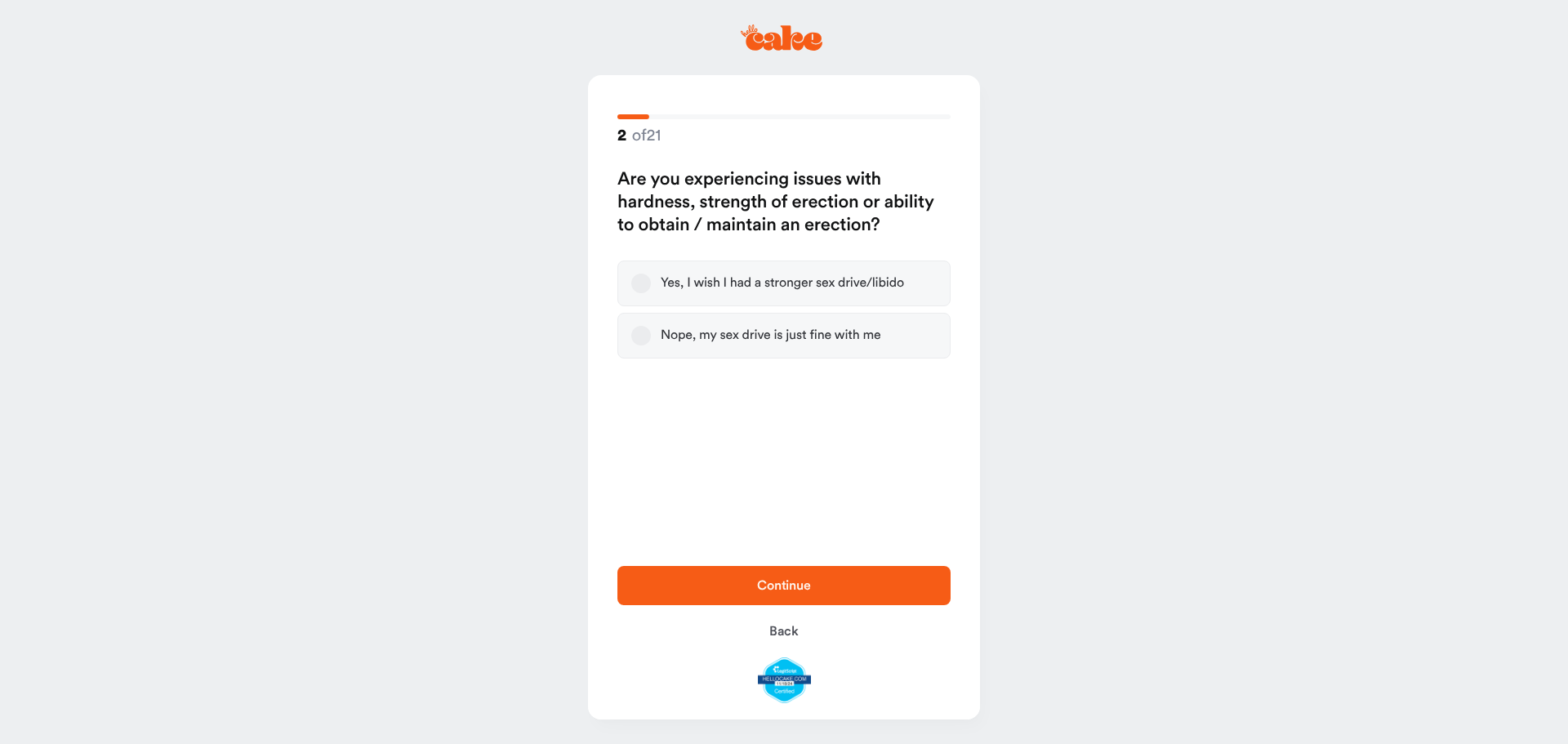
click at [637, 301] on label "Yes, I wish I had a stronger sex drive/libido" at bounding box center [784, 284] width 333 height 46
click at [637, 293] on button "Yes, I wish I had a stronger sex drive/libido" at bounding box center [641, 283] width 20 height 20
click at [760, 576] on span "Continue" at bounding box center [784, 586] width 281 height 20
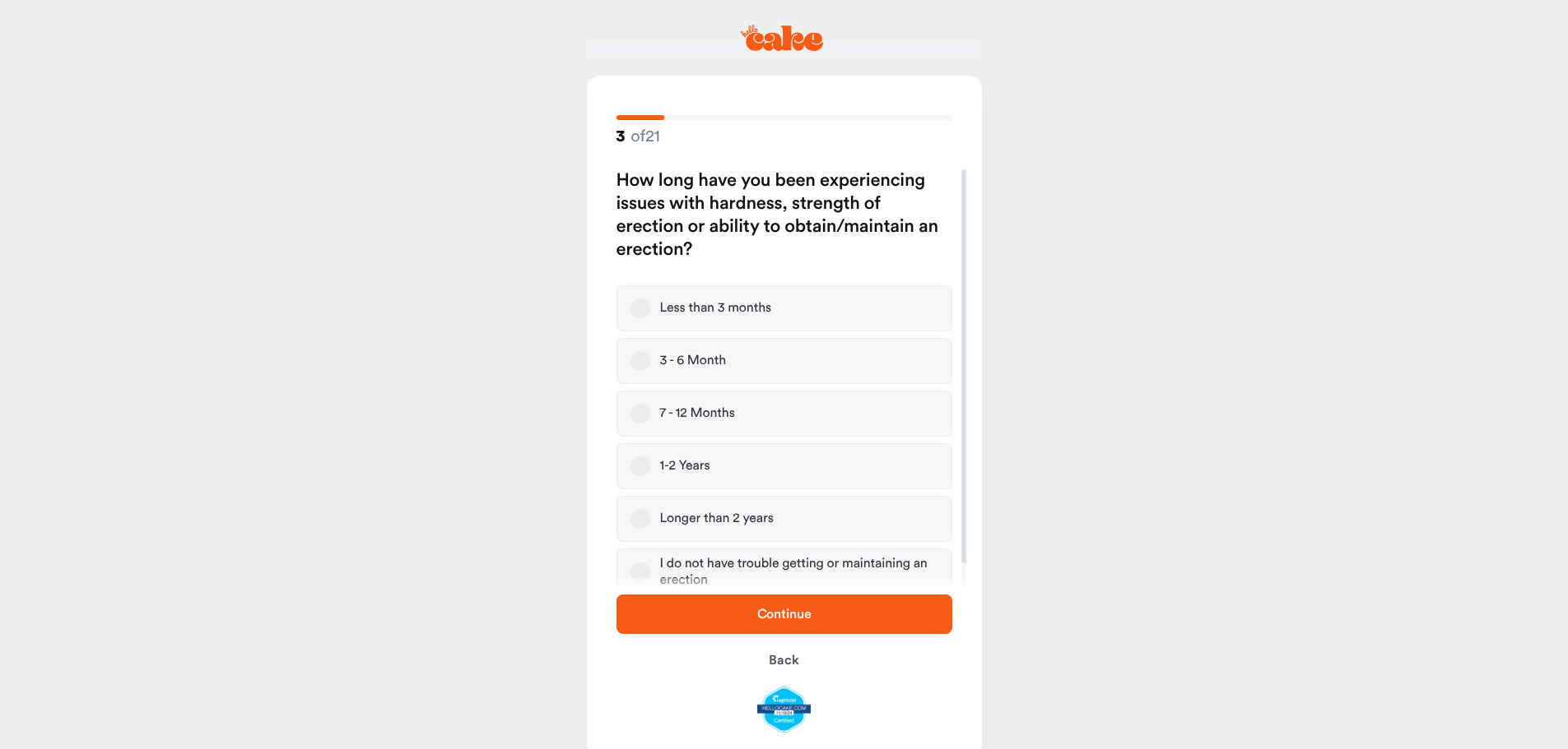
click at [649, 371] on button "3 - 6 Month" at bounding box center [640, 361] width 20 height 20
click at [768, 608] on span "Continue" at bounding box center [784, 615] width 55 height 13
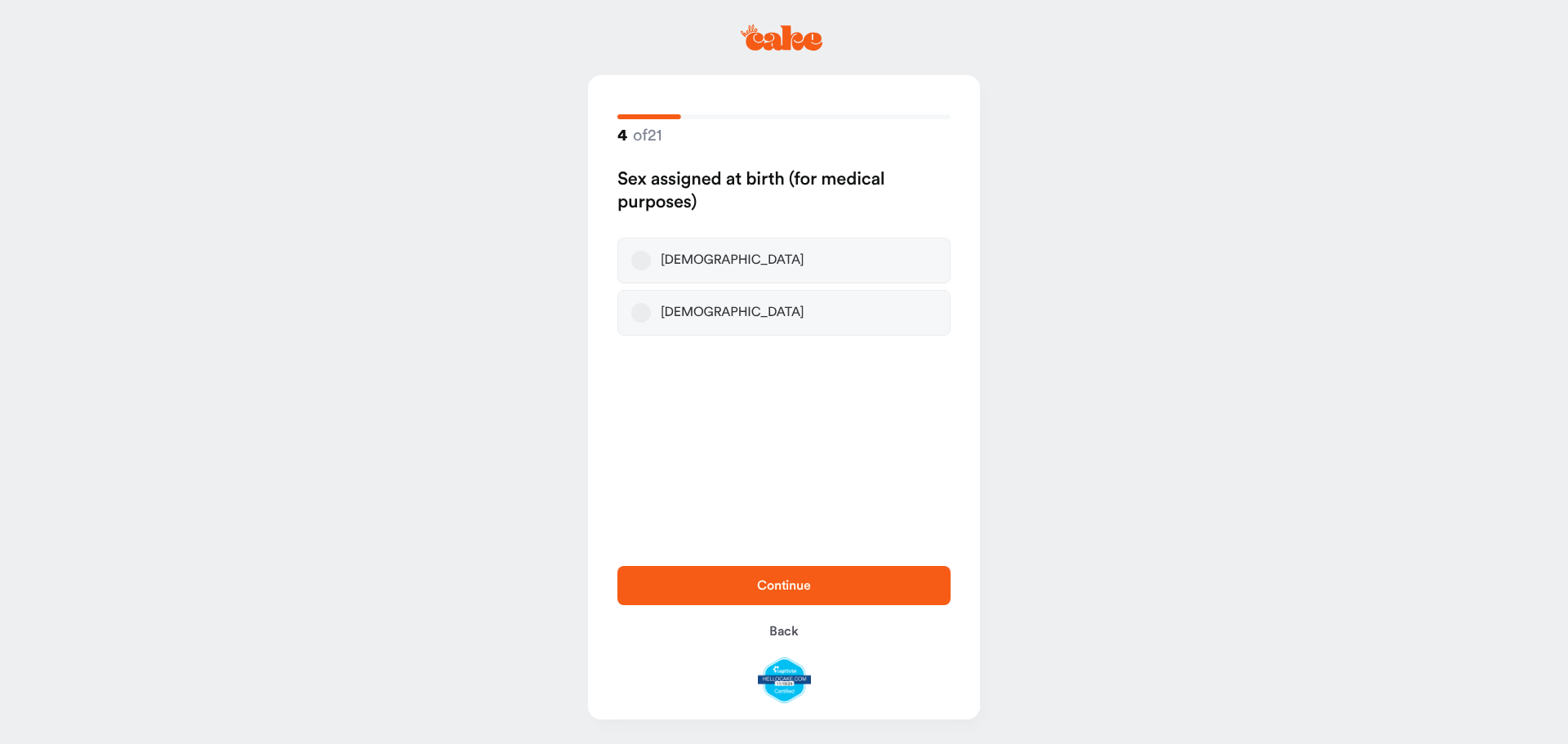
click at [650, 271] on button "Male" at bounding box center [641, 260] width 20 height 20
click at [776, 579] on span "Continue" at bounding box center [784, 586] width 54 height 13
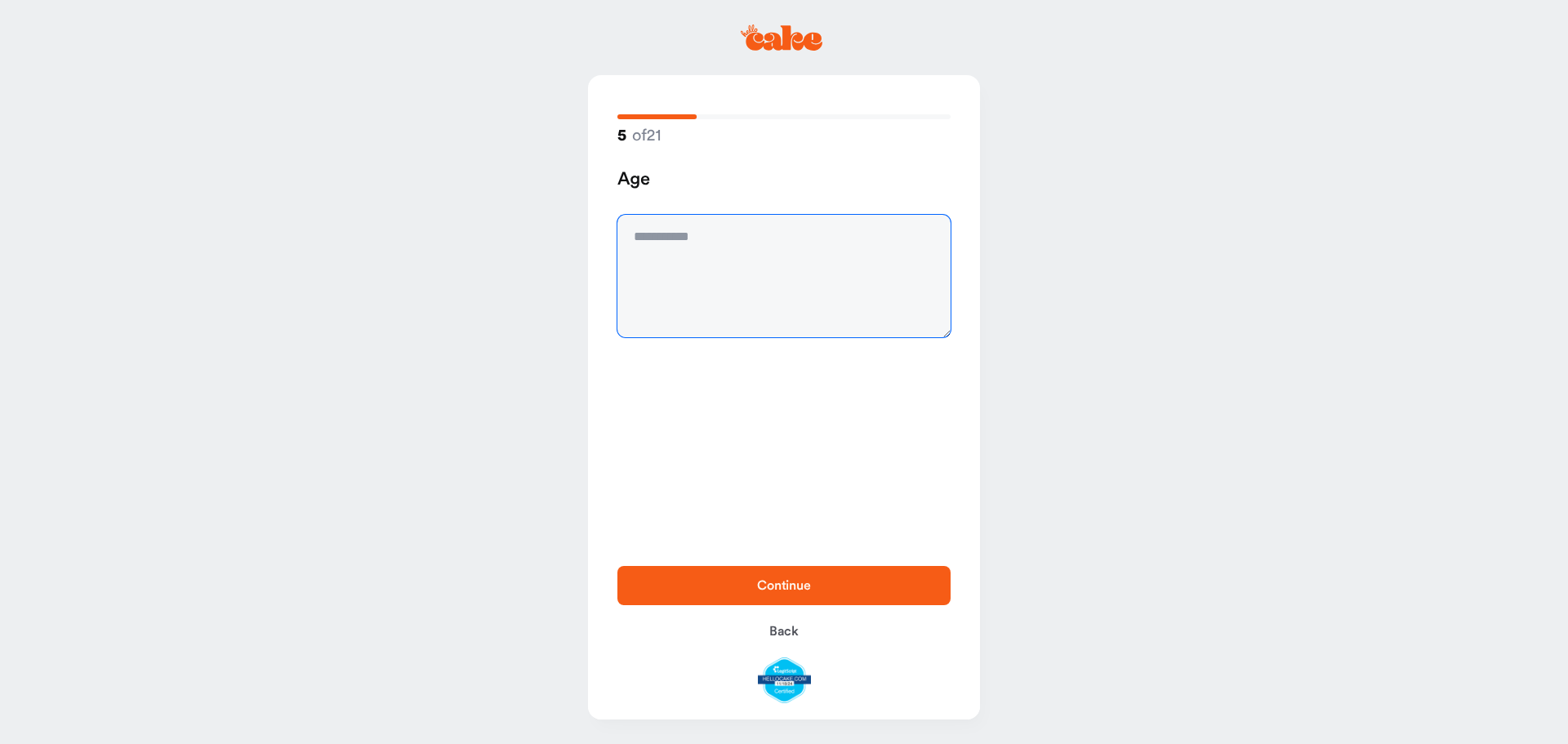
click at [729, 254] on textarea at bounding box center [784, 276] width 333 height 123
type textarea "**"
click at [764, 579] on span "Continue" at bounding box center [784, 586] width 54 height 13
click at [723, 254] on textarea at bounding box center [784, 276] width 333 height 123
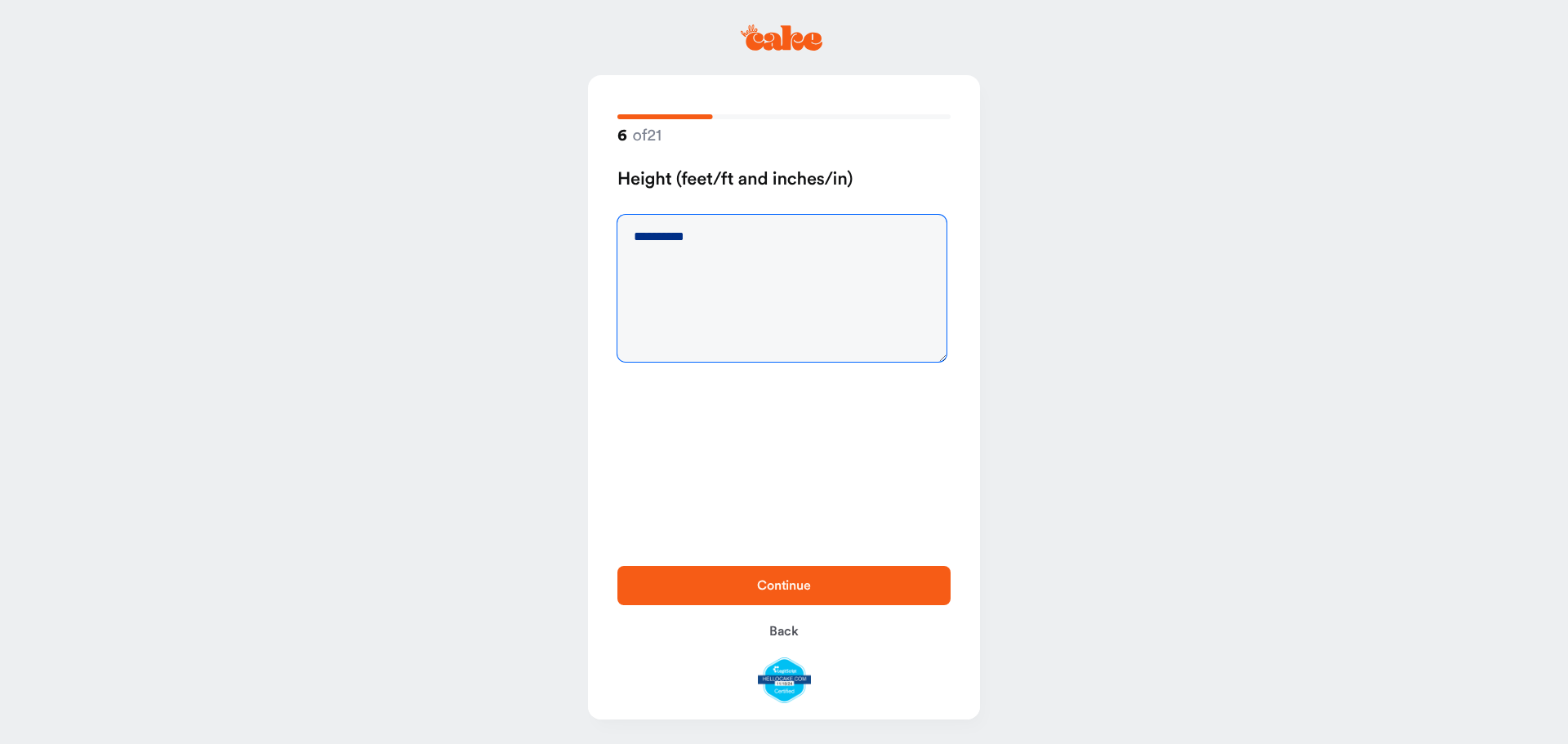
type textarea "**********"
click at [753, 566] on button "Continue" at bounding box center [784, 585] width 333 height 39
click at [715, 261] on textarea at bounding box center [784, 276] width 333 height 123
type textarea "***"
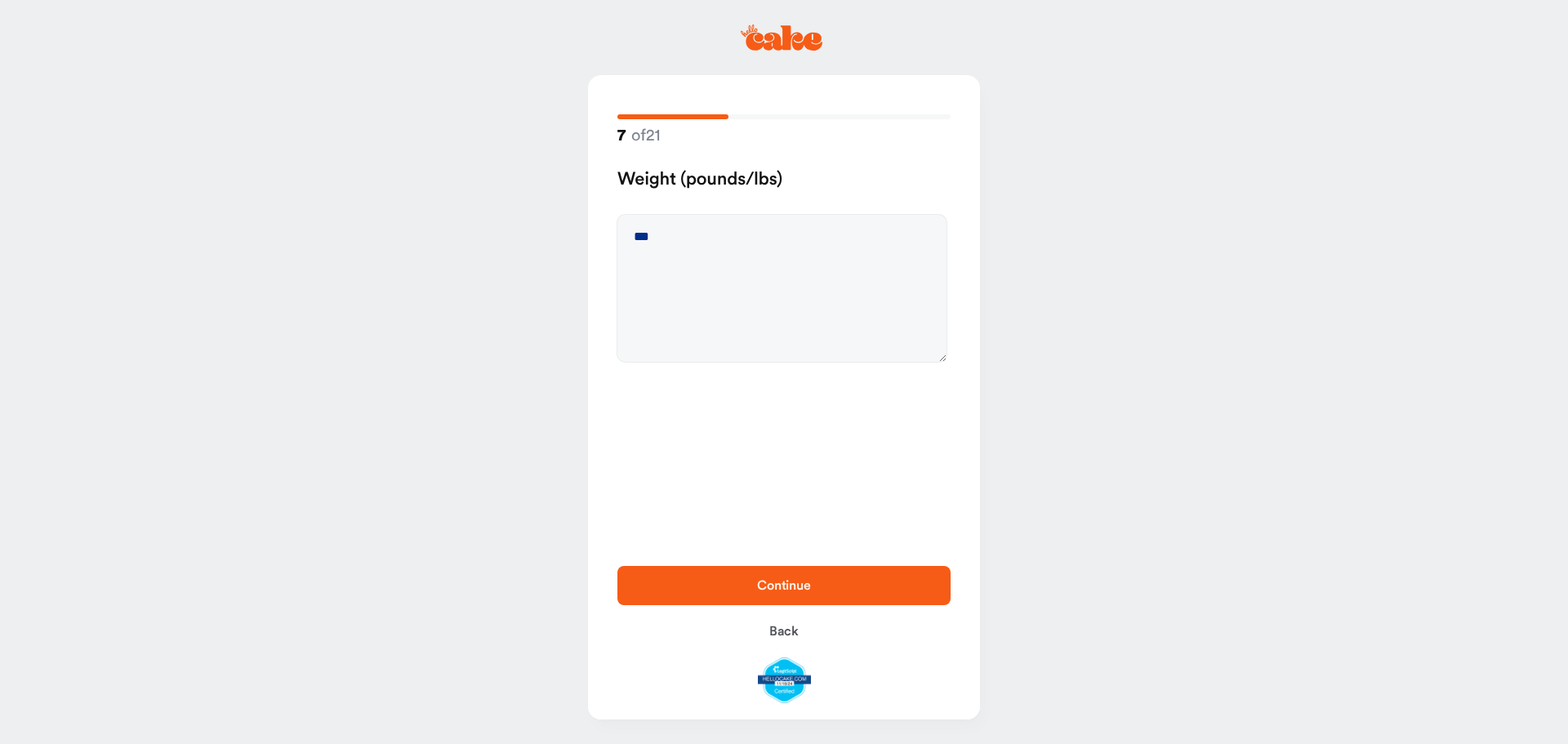
click at [738, 576] on span "Continue" at bounding box center [784, 586] width 281 height 20
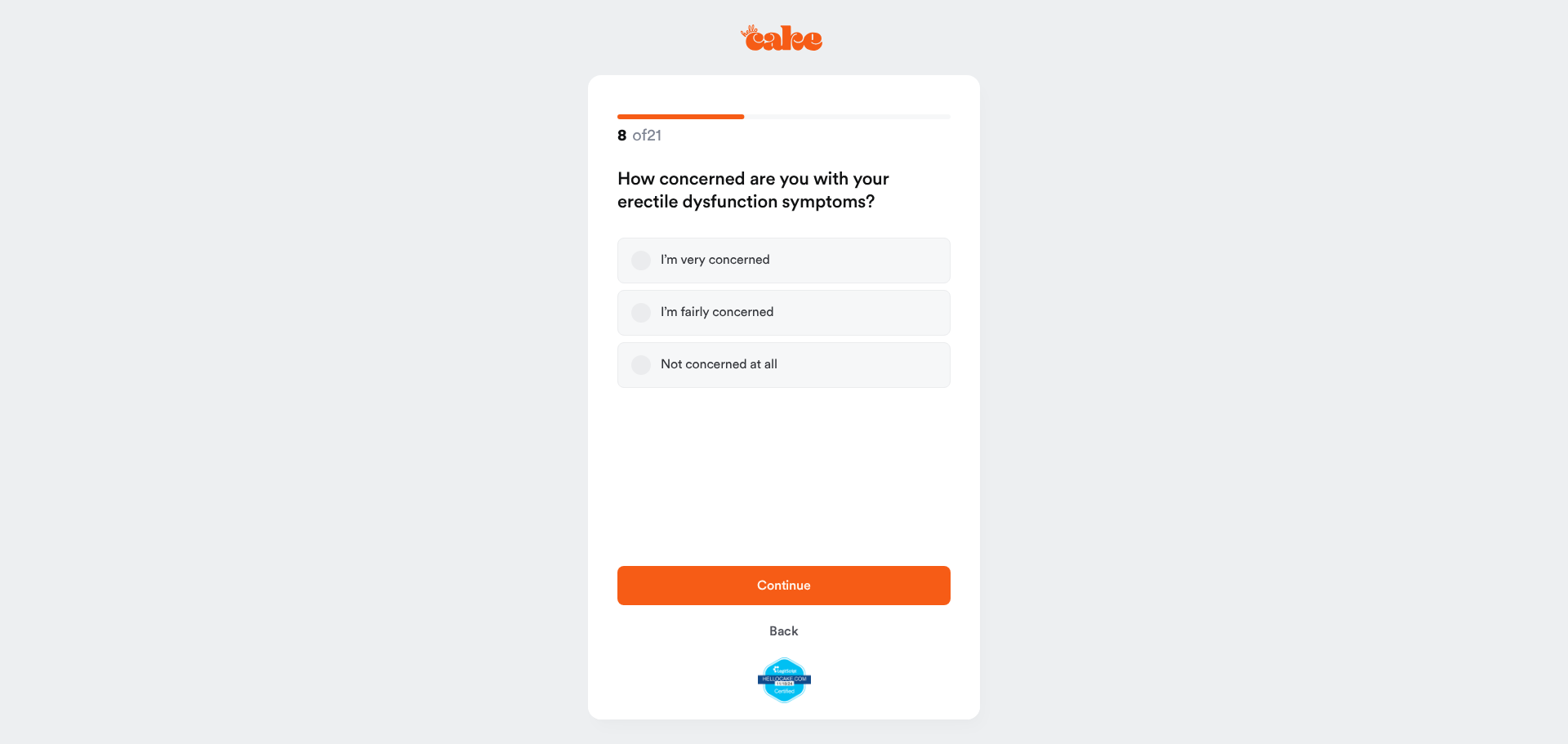
click at [651, 271] on button "I’m very concerned" at bounding box center [641, 260] width 20 height 20
click at [794, 576] on span "Continue" at bounding box center [784, 586] width 281 height 20
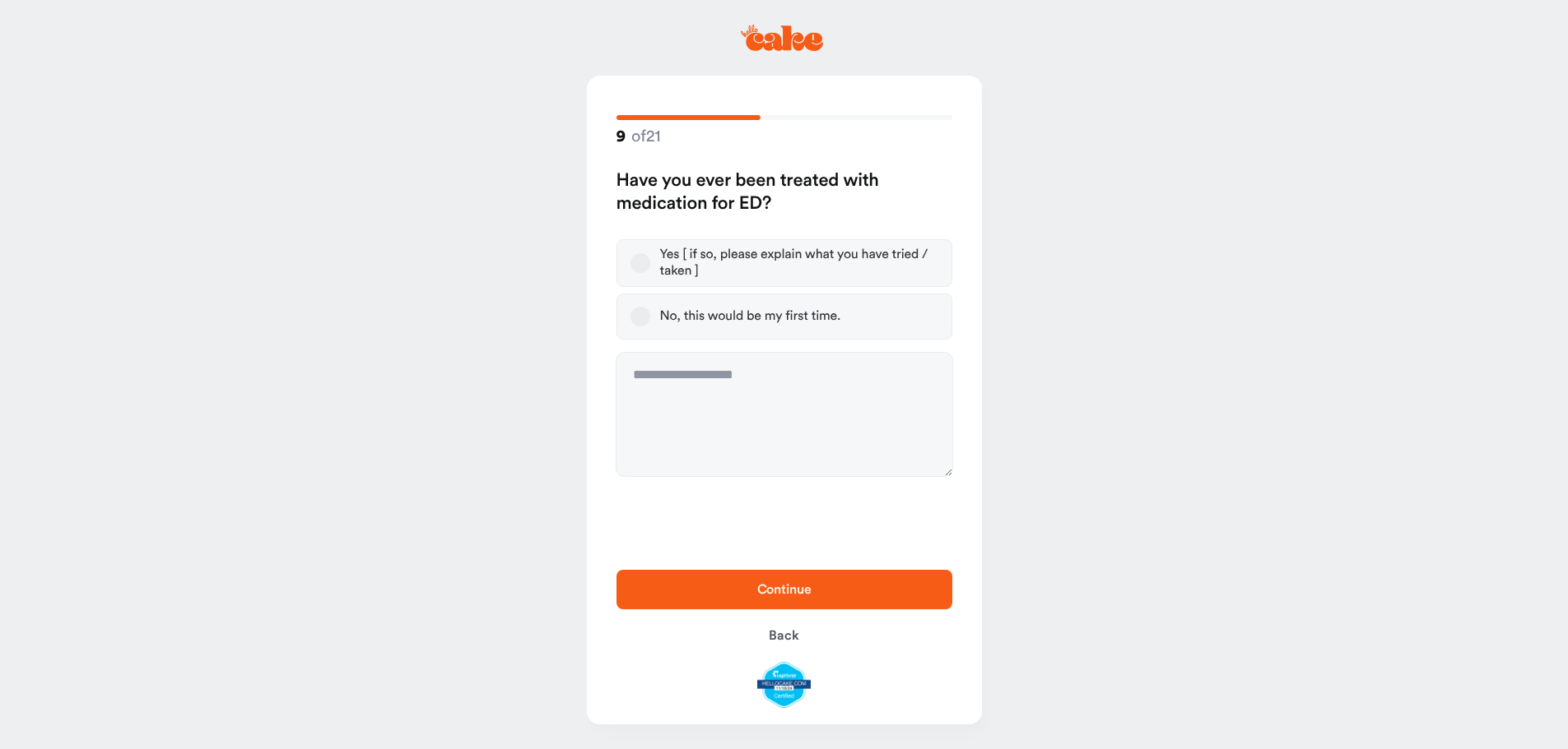
click at [651, 273] on button "Yes [ if so, please explain what you have tried / taken ]" at bounding box center [640, 263] width 20 height 20
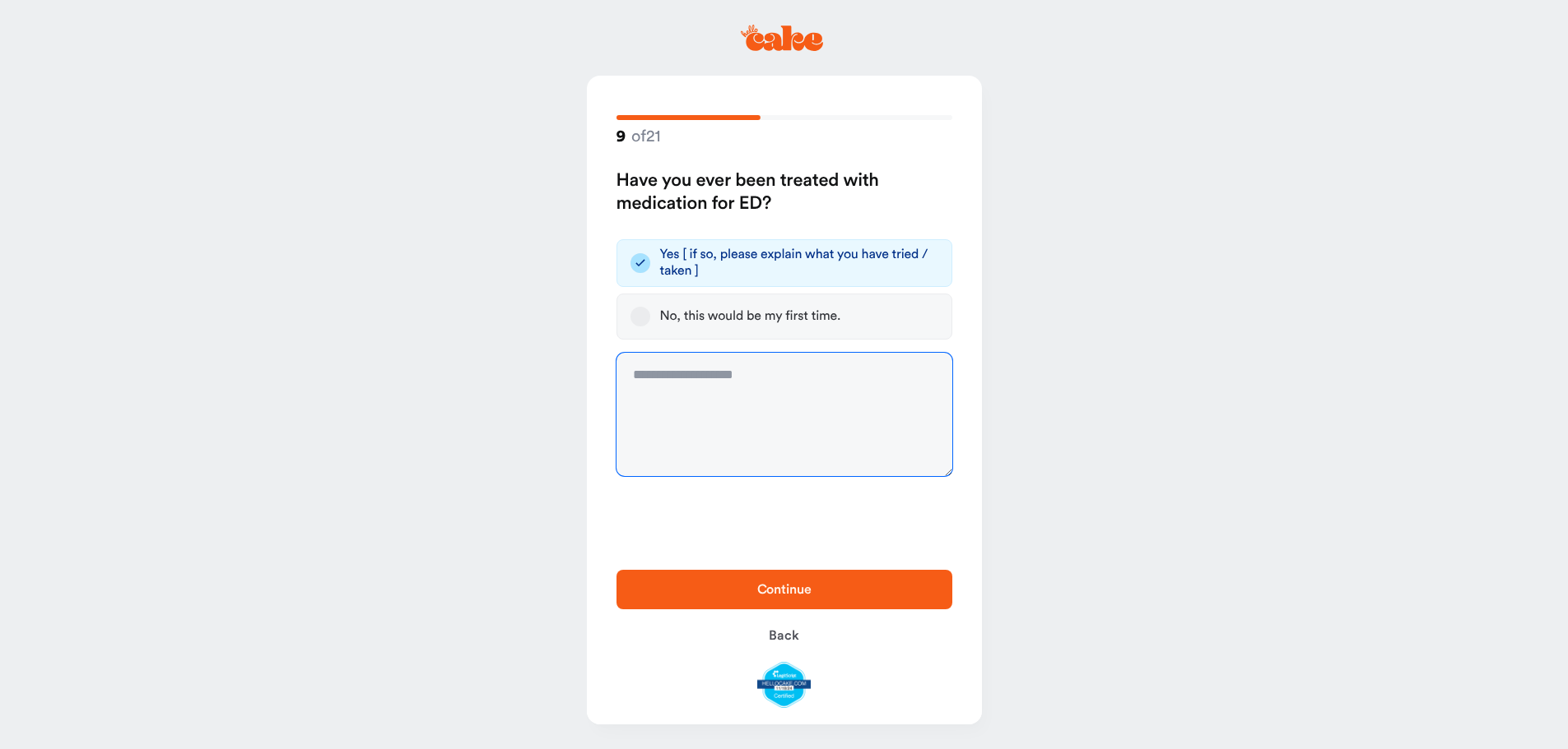
click at [667, 408] on textarea at bounding box center [785, 414] width 336 height 124
click at [768, 570] on button "Continue" at bounding box center [785, 589] width 336 height 39
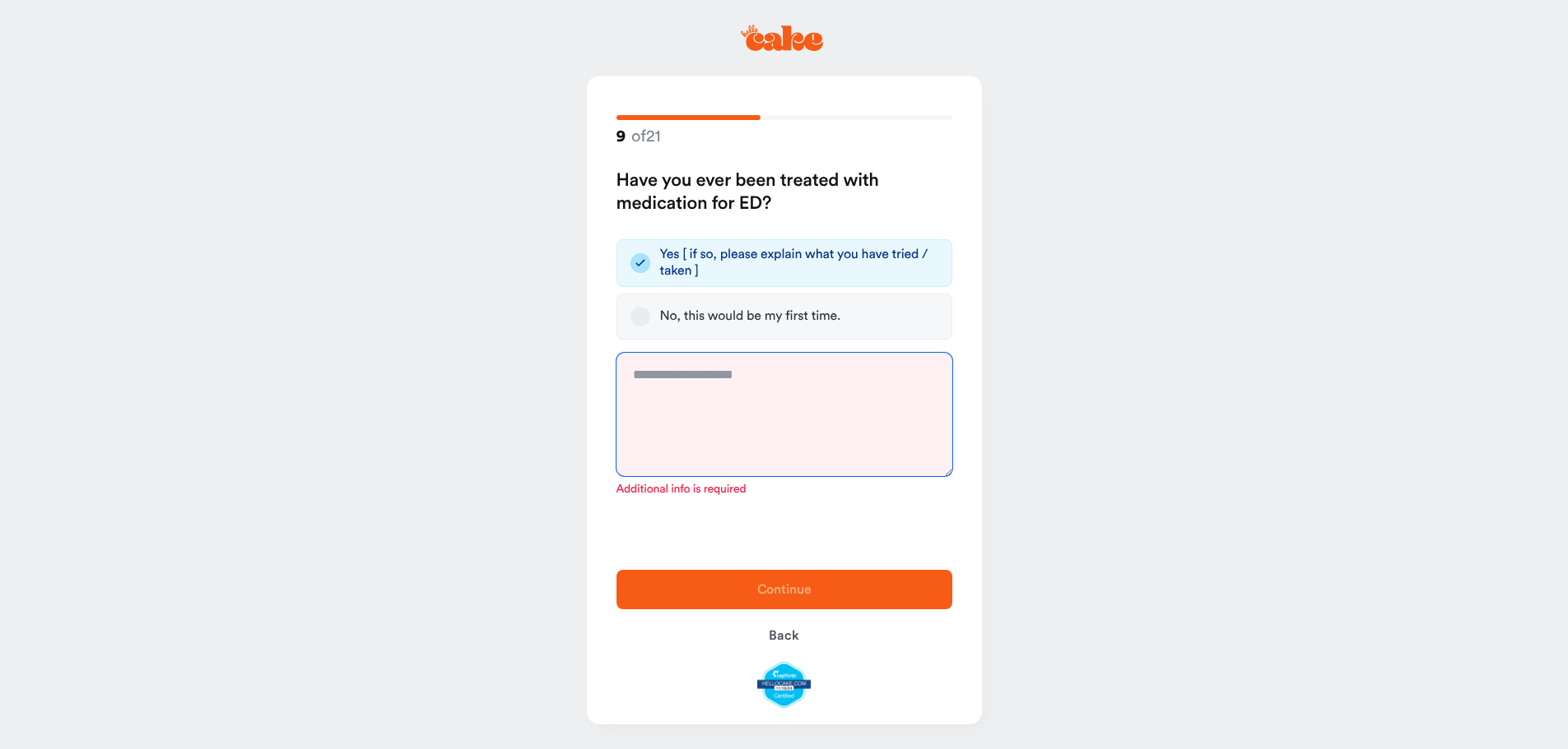
click at [705, 431] on textarea at bounding box center [785, 414] width 336 height 124
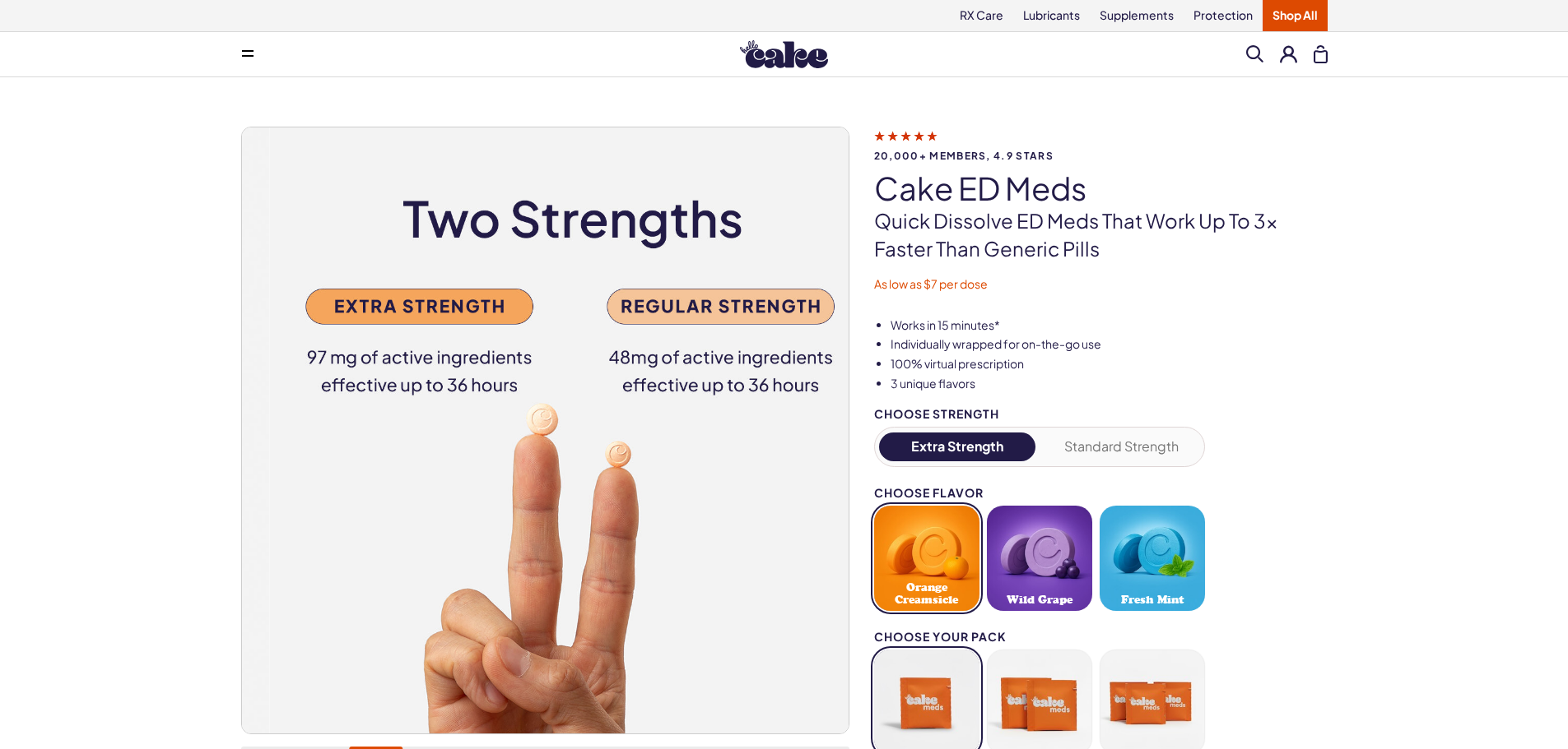
click at [942, 604] on button "Orange Creamsicle" at bounding box center [927, 559] width 106 height 105
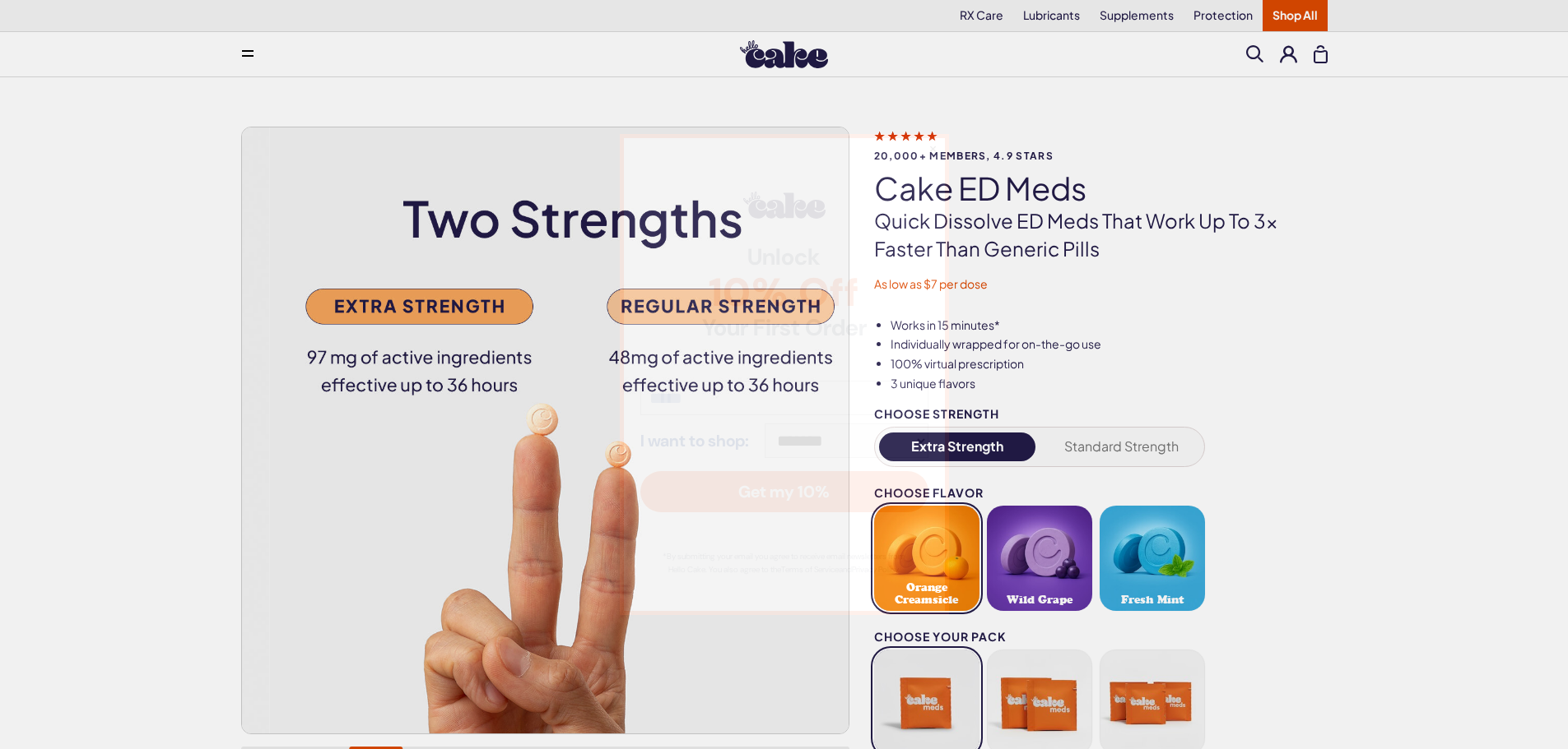
click at [385, 309] on div "**********" at bounding box center [784, 374] width 1568 height 749
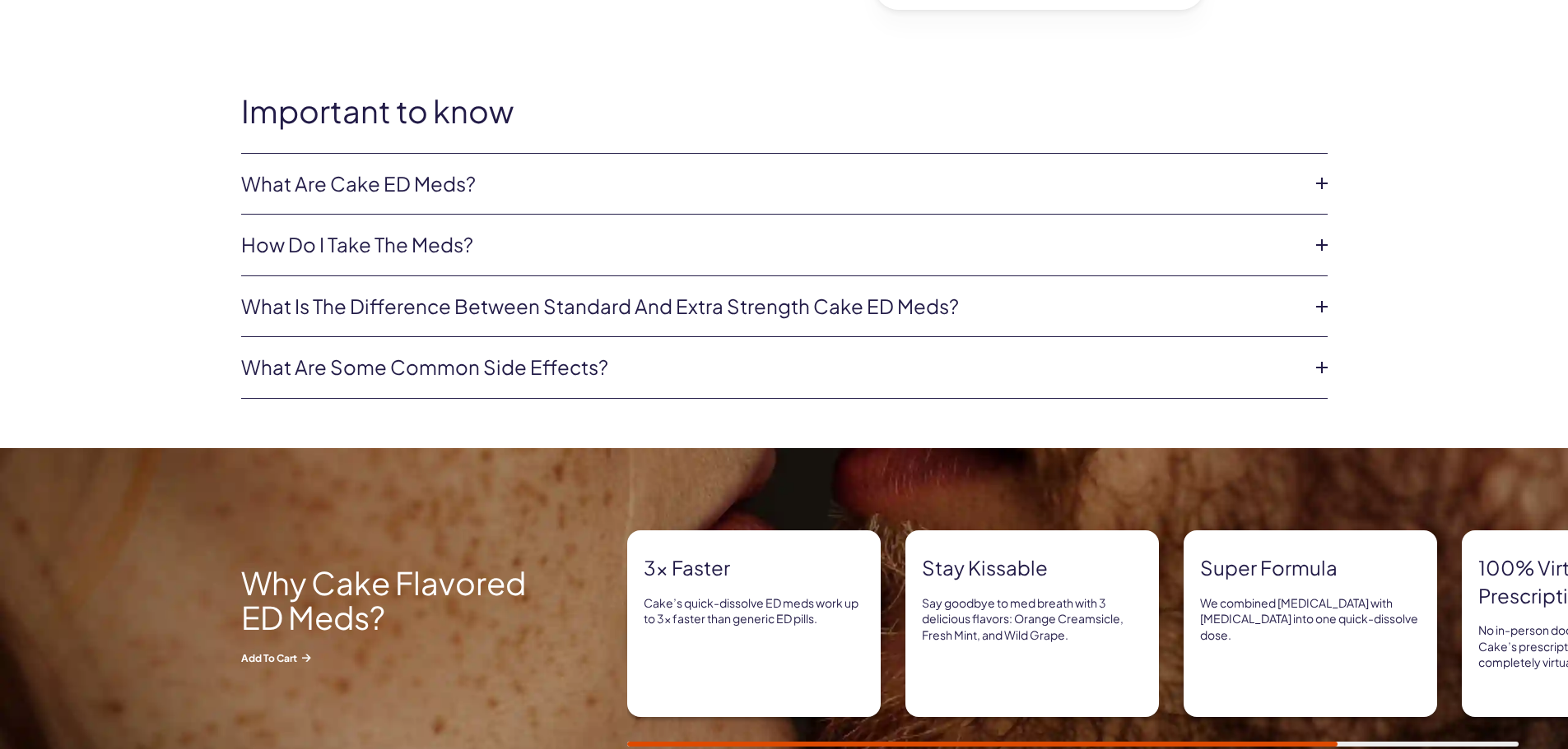
scroll to position [965, 0]
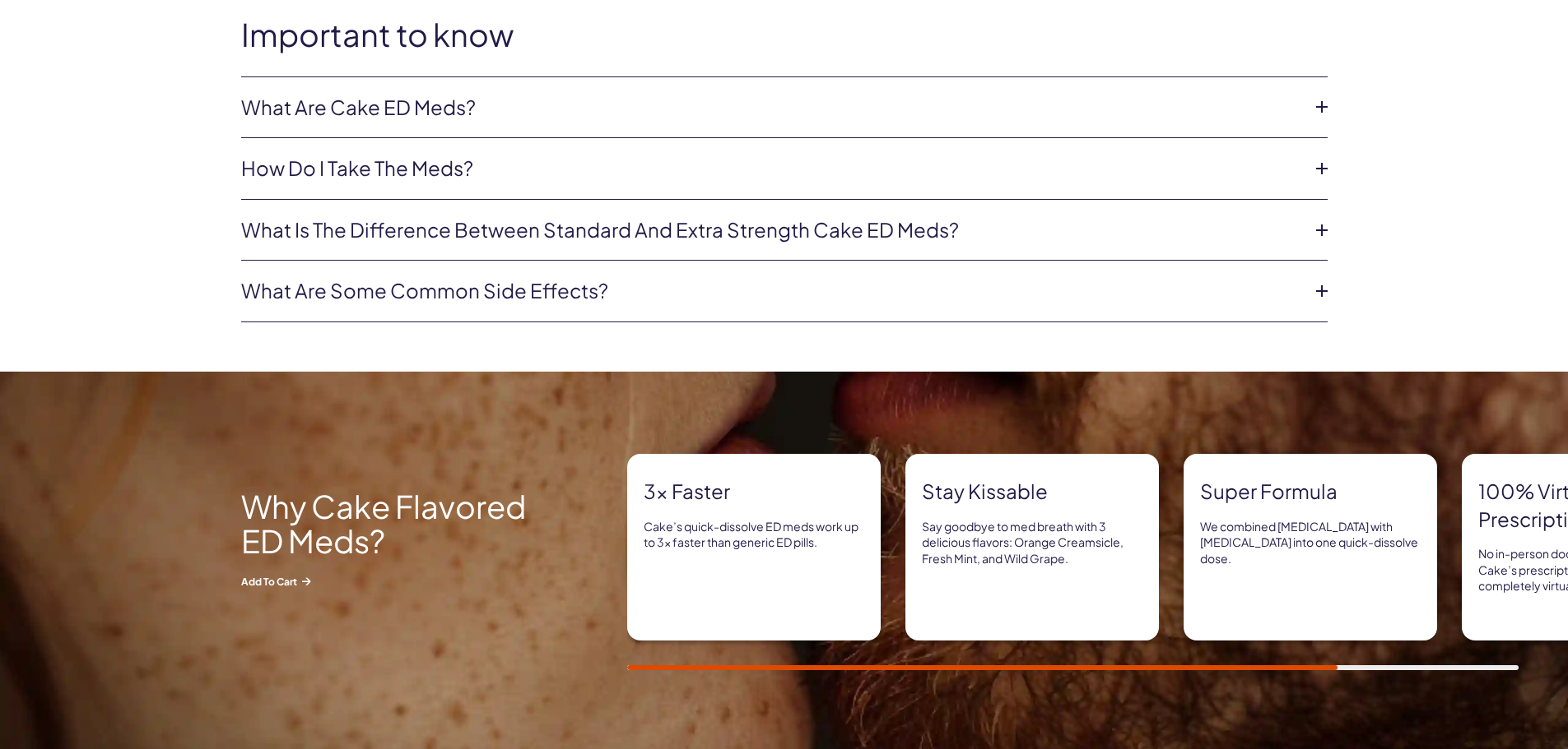
click at [581, 122] on link "What are Cake ED Meds?" at bounding box center [771, 107] width 1060 height 28
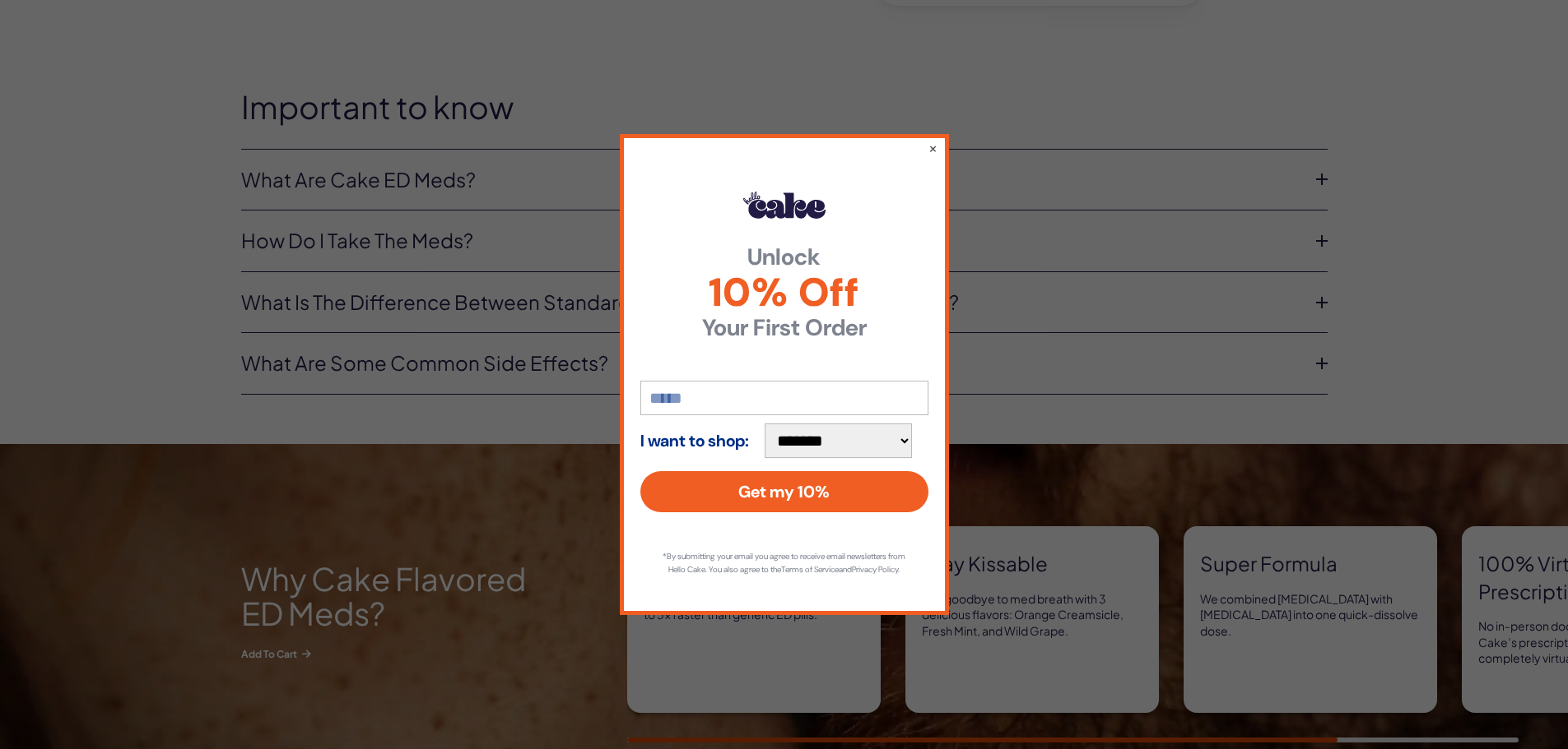
scroll to position [954, 0]
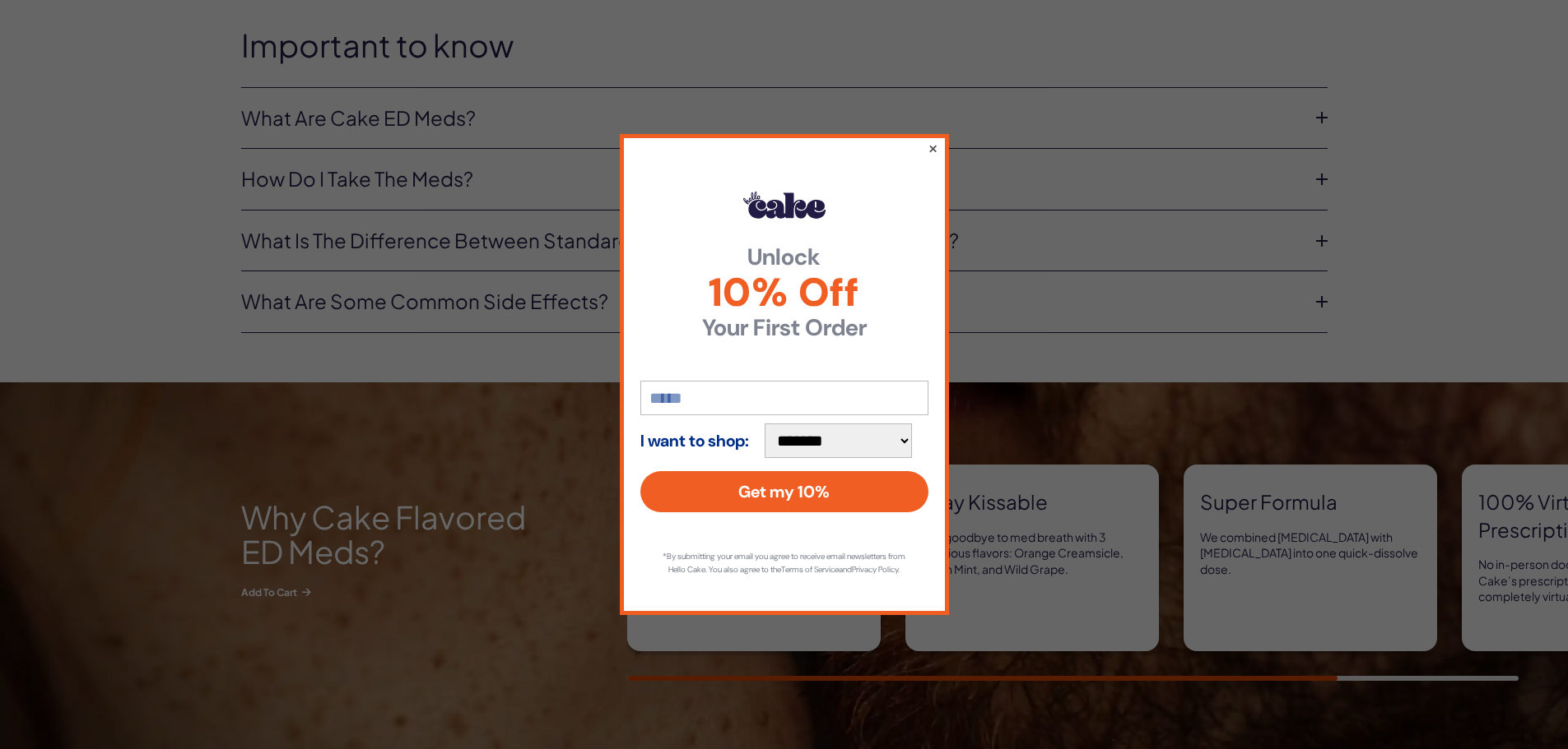
click at [928, 138] on button "×" at bounding box center [932, 148] width 11 height 20
